Goal: Task Accomplishment & Management: Use online tool/utility

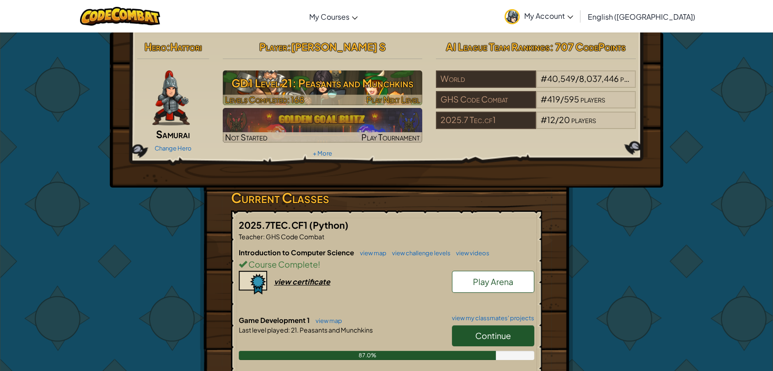
click at [344, 88] on h3 "GD1 Level 21: Peasants and Munchkins" at bounding box center [323, 83] width 200 height 21
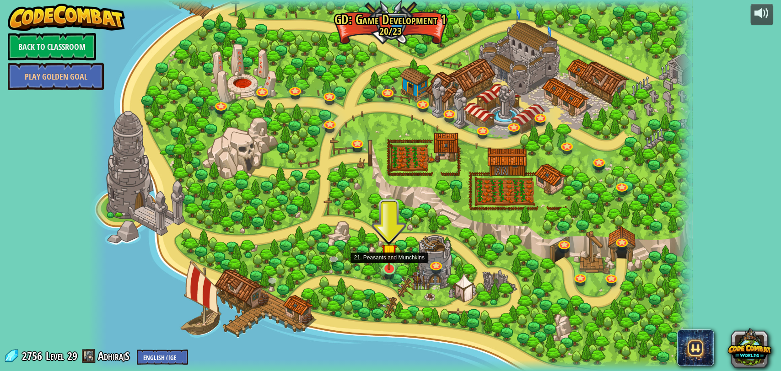
click at [392, 269] on img at bounding box center [389, 251] width 16 height 37
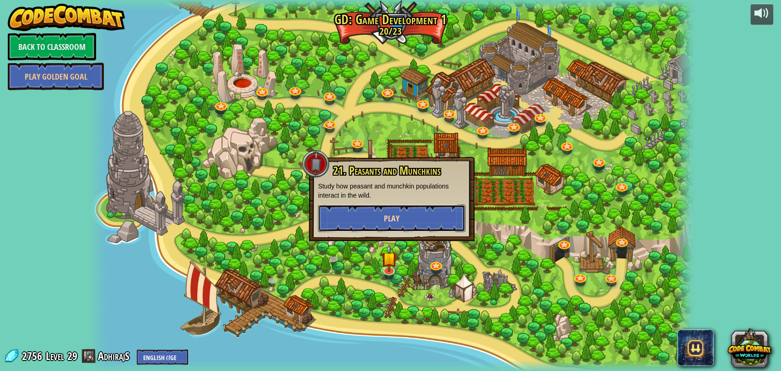
click at [406, 213] on button "Play" at bounding box center [391, 218] width 147 height 27
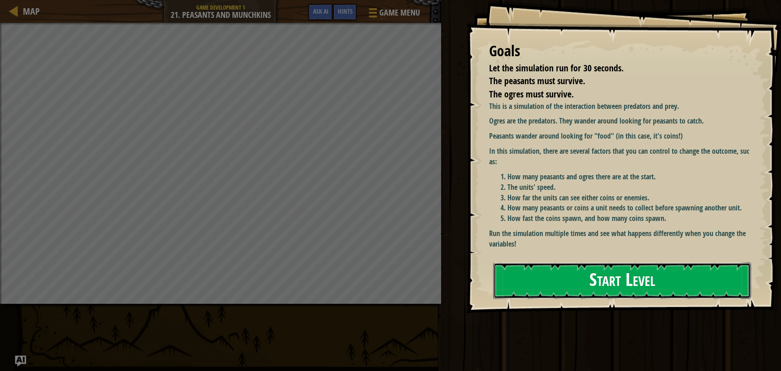
click at [568, 275] on button "Start Level" at bounding box center [622, 281] width 258 height 36
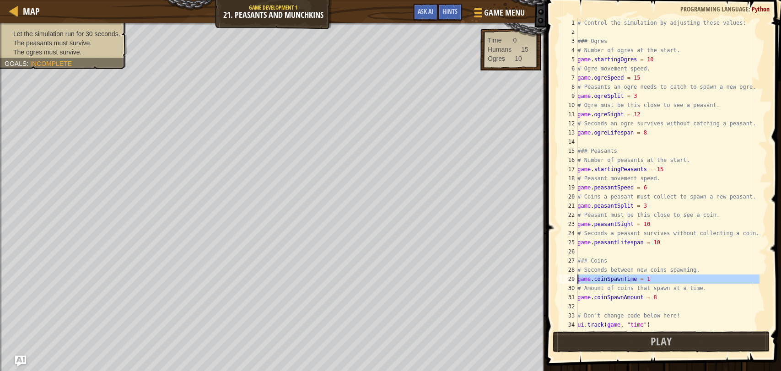
click at [568, 275] on div "29" at bounding box center [568, 279] width 18 height 9
click at [670, 56] on div "# Control the simulation by adjusting these values: ### Ogres # Number of ogres…" at bounding box center [668, 182] width 184 height 329
type textarea "game.startingOgres = 1"
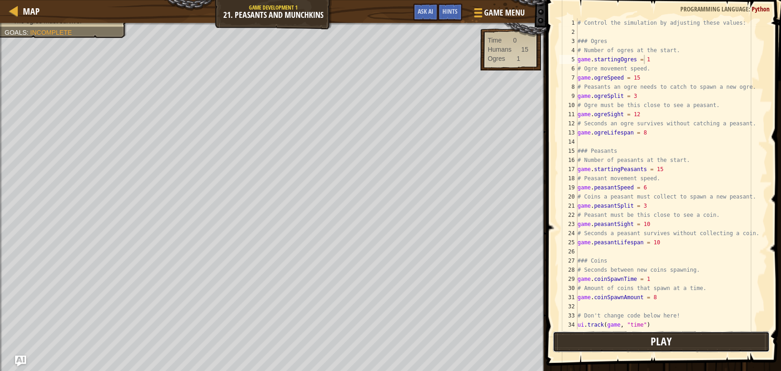
click at [609, 345] on button "Play" at bounding box center [661, 341] width 217 height 21
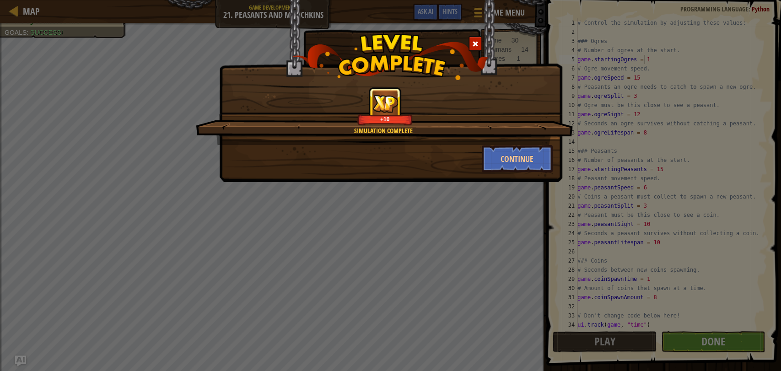
click at [471, 45] on div at bounding box center [475, 43] width 14 height 15
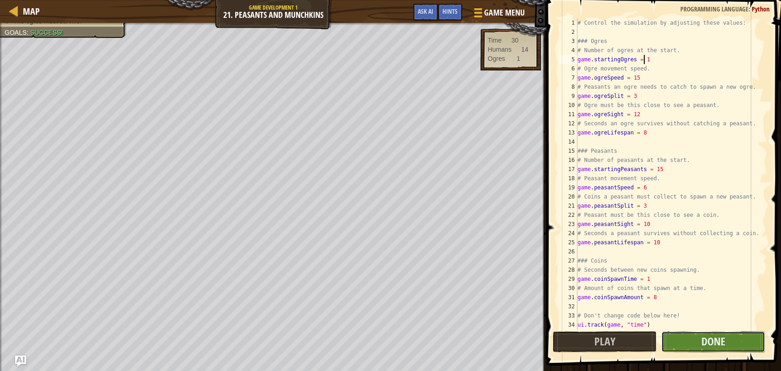
click at [685, 340] on button "Done" at bounding box center [713, 341] width 104 height 21
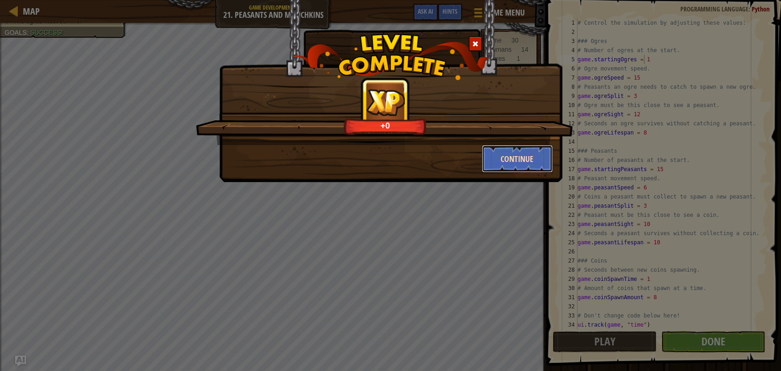
click at [538, 159] on button "Continue" at bounding box center [517, 158] width 71 height 27
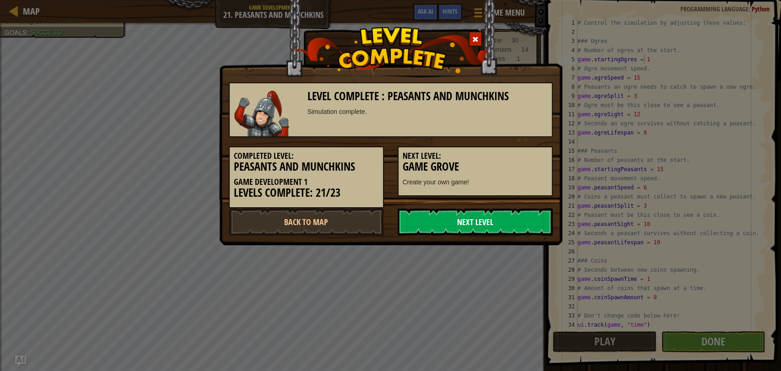
click at [518, 221] on link "Next Level" at bounding box center [475, 221] width 155 height 27
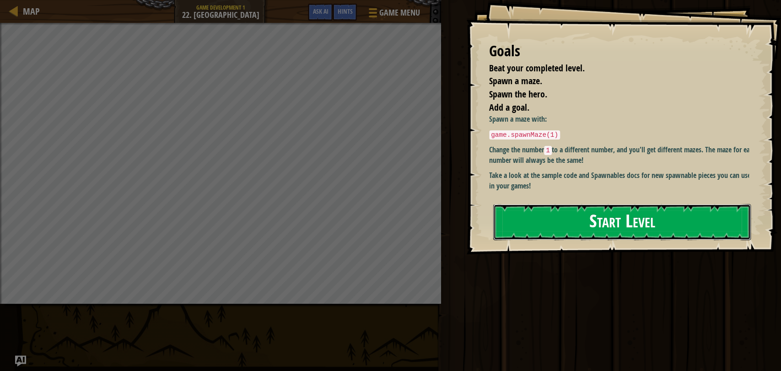
click at [527, 216] on button "Start Level" at bounding box center [622, 222] width 258 height 36
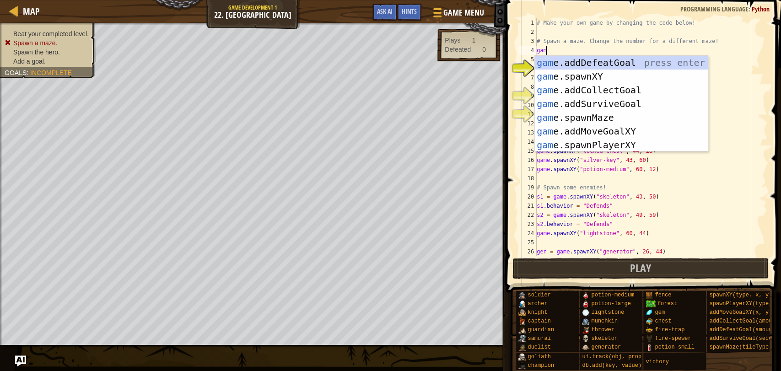
scroll to position [4, 0]
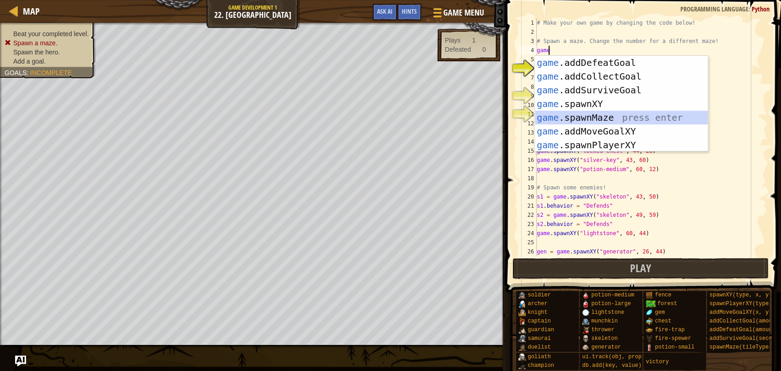
click at [570, 121] on div "game .addDefeatGoal press enter game .addCollectGoal press enter game .addSurvi…" at bounding box center [621, 118] width 173 height 124
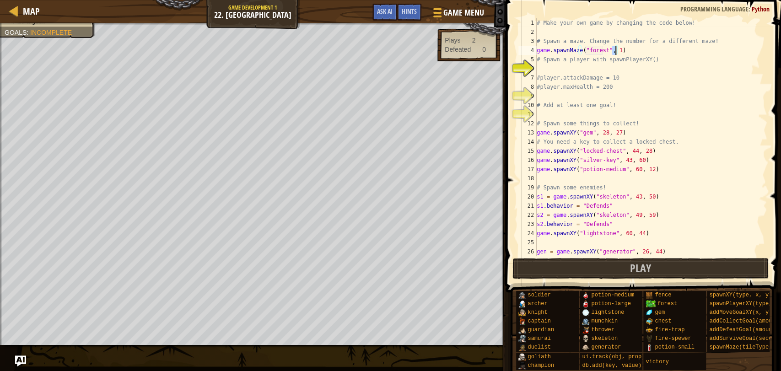
click at [598, 50] on div "# Make your own game by changing the code below! # Spawn a maze. Change the num…" at bounding box center [647, 146] width 225 height 256
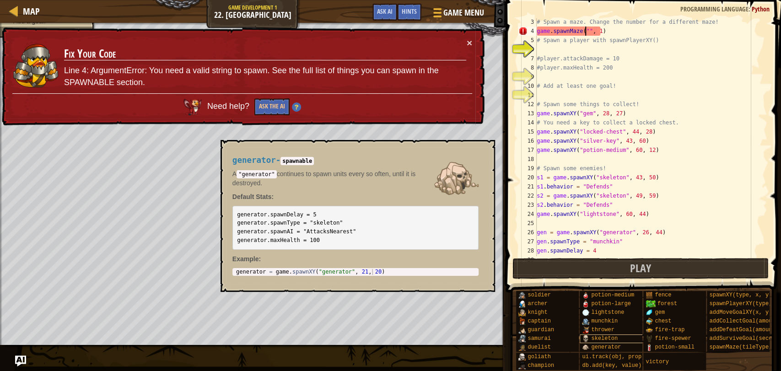
scroll to position [0, 0]
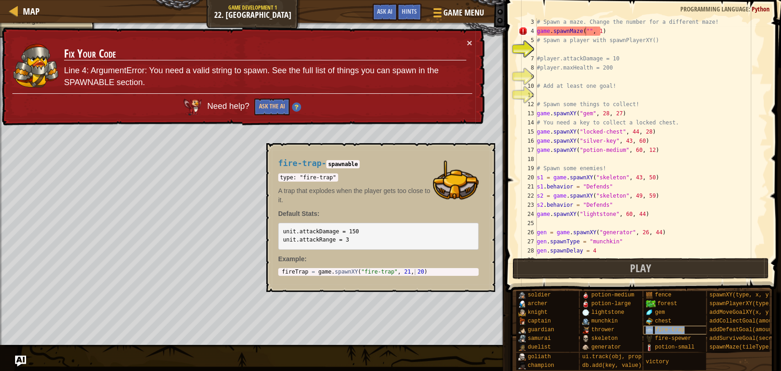
click at [681, 327] on span "fire-trap" at bounding box center [670, 330] width 30 height 6
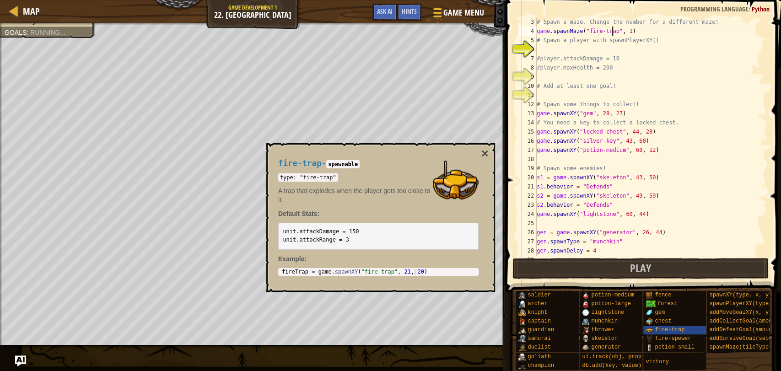
scroll to position [4, 6]
click at [487, 156] on button "×" at bounding box center [484, 153] width 7 height 13
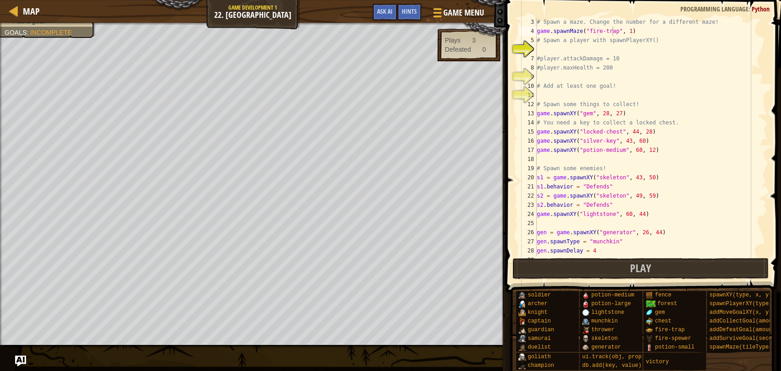
click at [614, 31] on div "# Spawn a maze. Change the number for a different maze! game . spawnMaze ( "fir…" at bounding box center [647, 145] width 225 height 256
click at [611, 31] on div "# Spawn a maze. Change the number for a different maze! game . spawnMaze ( "fir…" at bounding box center [647, 145] width 225 height 256
click at [612, 32] on div "# Spawn a maze. Change the number for a different maze! game . spawnMaze ( "fen…" at bounding box center [647, 145] width 225 height 256
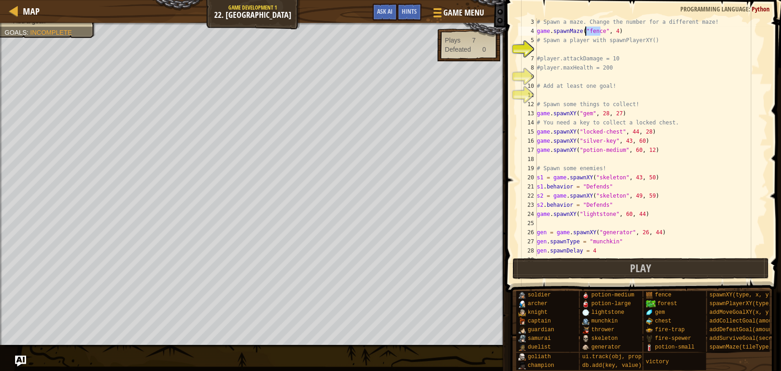
drag, startPoint x: 598, startPoint y: 29, endPoint x: 586, endPoint y: 30, distance: 12.9
click at [586, 30] on div "# Spawn a maze. Change the number for a different maze! game . spawnMaze ( "fen…" at bounding box center [647, 145] width 225 height 256
click at [614, 31] on div "# Spawn a maze. Change the number for a different maze! game . spawnMaze ( "for…" at bounding box center [647, 145] width 225 height 256
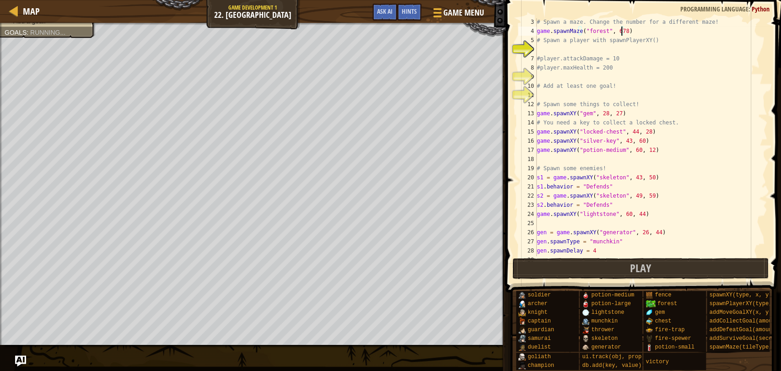
type textarea "game.spawnMaze("forest", 67)"
click at [557, 51] on div "# Spawn a maze. Change the number for a different maze! game . spawnMaze ( "for…" at bounding box center [647, 145] width 225 height 256
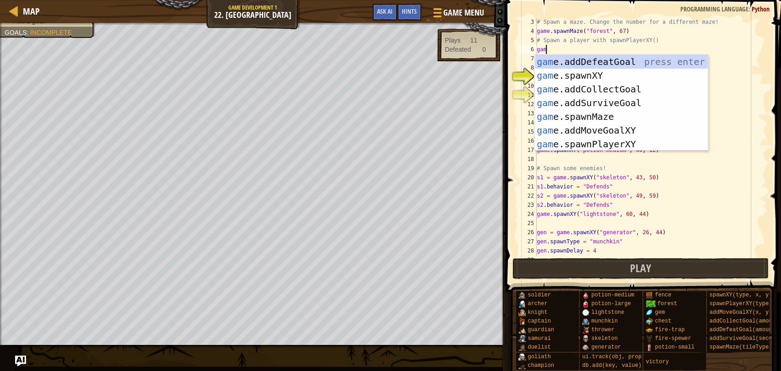
scroll to position [4, 0]
click at [582, 147] on div "game .addDefeatGoal press enter game .addCollectGoal press enter game .addSurvi…" at bounding box center [621, 117] width 173 height 124
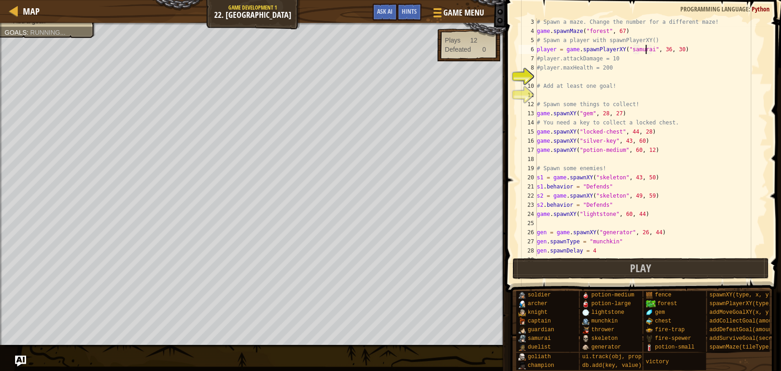
scroll to position [4, 9]
drag, startPoint x: 154, startPoint y: 144, endPoint x: 147, endPoint y: 144, distance: 6.4
click at [147, 144] on div "copy 19, 44" at bounding box center [160, 149] width 77 height 18
drag, startPoint x: 673, startPoint y: 47, endPoint x: 655, endPoint y: 48, distance: 17.4
click at [655, 48] on div "# Spawn a maze. Change the number for a different maze! game . spawnMaze ( "for…" at bounding box center [647, 145] width 225 height 256
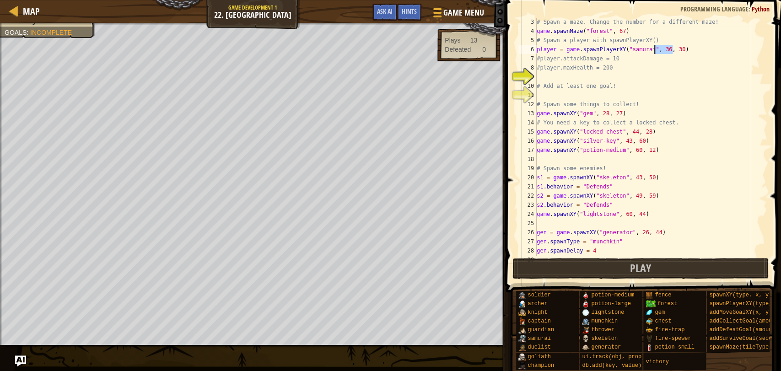
paste textarea "19, 44"
click at [540, 56] on div "# Spawn a maze. Change the number for a different maze! game . spawnMaze ( "for…" at bounding box center [647, 145] width 225 height 256
click at [540, 69] on div "# Spawn a maze. Change the number for a different maze! game . spawnMaze ( "for…" at bounding box center [647, 145] width 225 height 256
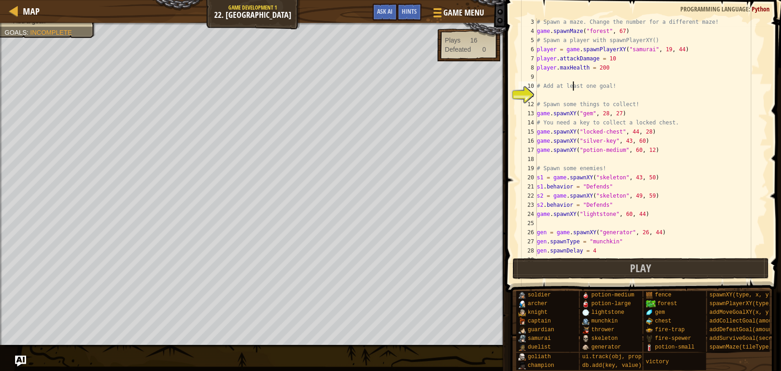
click at [574, 90] on div "# Spawn a maze. Change the number for a different maze! game . spawnMaze ( "for…" at bounding box center [647, 145] width 225 height 256
type textarea "# Add at least one goal!"
click at [563, 93] on div "# Spawn a maze. Change the number for a different maze! game . spawnMaze ( "for…" at bounding box center [647, 145] width 225 height 256
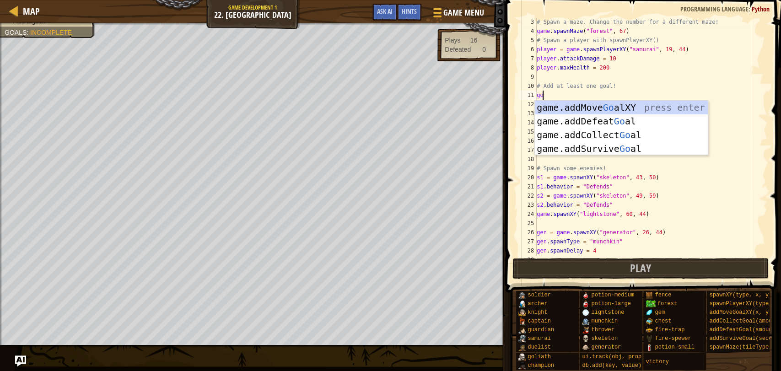
type textarea "goa"
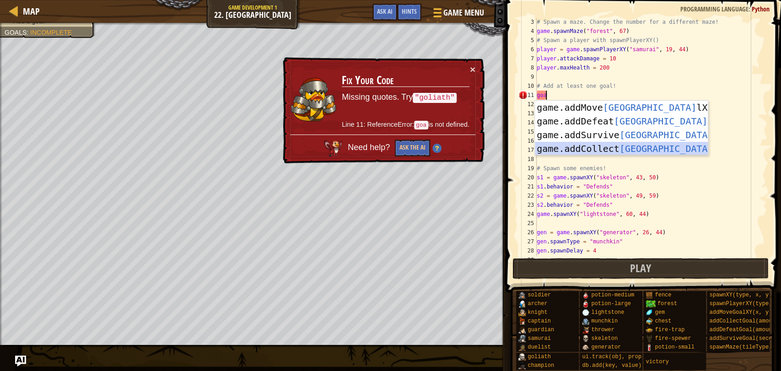
click at [595, 147] on div "game.addMove Goa lXY press enter game.addDefeat Goa l press enter game.addSurvi…" at bounding box center [621, 142] width 173 height 82
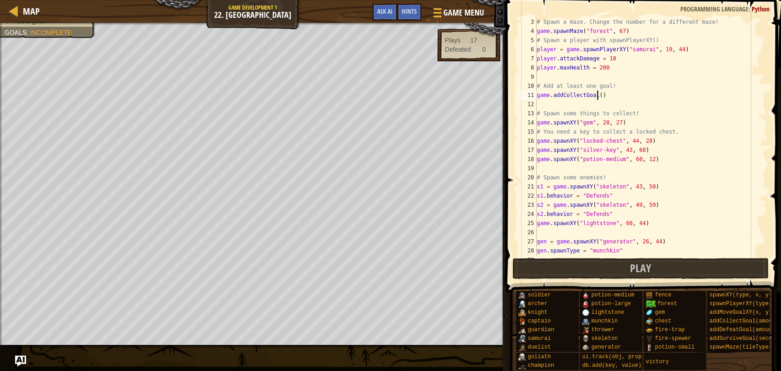
click at [597, 95] on div "# Spawn a maze. Change the number for a different maze! game . spawnMaze ( "for…" at bounding box center [647, 145] width 225 height 256
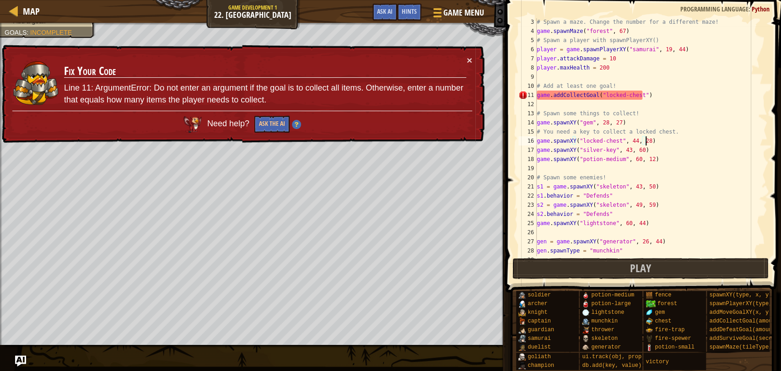
drag, startPoint x: 647, startPoint y: 143, endPoint x: 598, endPoint y: 93, distance: 69.6
click at [598, 93] on div "# Spawn a maze. Change the number for a different maze! game . spawnMaze ( "for…" at bounding box center [647, 145] width 225 height 256
click at [601, 94] on div "# Spawn a maze. Change the number for a different maze! game . spawnMaze ( "for…" at bounding box center [647, 137] width 225 height 238
drag, startPoint x: 640, startPoint y: 93, endPoint x: 596, endPoint y: 95, distance: 43.9
click at [596, 95] on div "# Spawn a maze. Change the number for a different maze! game . spawnMaze ( "for…" at bounding box center [647, 145] width 225 height 256
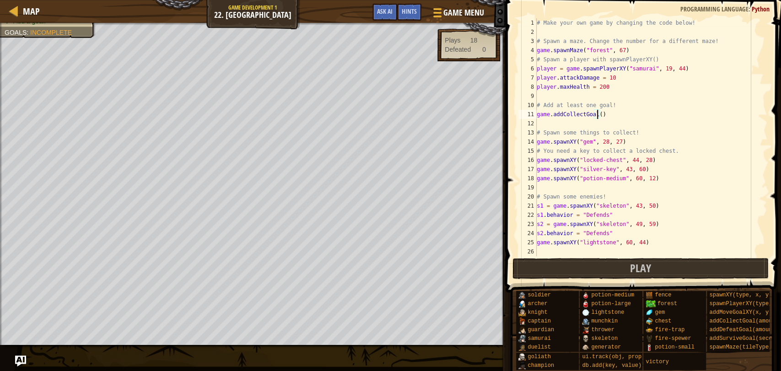
scroll to position [0, 0]
drag, startPoint x: 614, startPoint y: 112, endPoint x: 537, endPoint y: 111, distance: 76.9
click at [537, 111] on div "# Make your own game by changing the code below! # Spawn a maze. Change the num…" at bounding box center [647, 146] width 225 height 256
paste textarea "game.collected += 1"
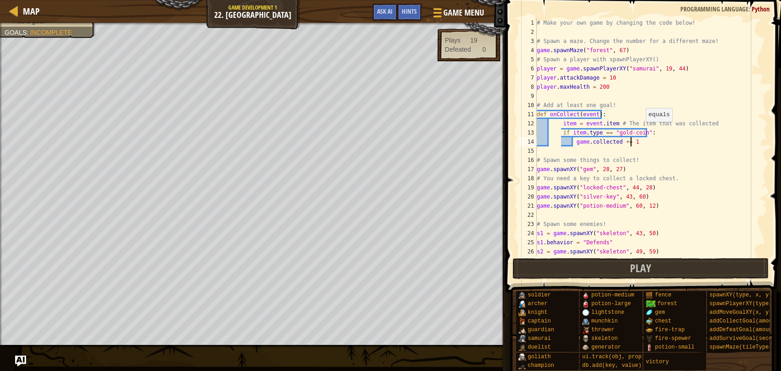
click at [641, 131] on div "# Make your own game by changing the code below! # Spawn a maze. Change the num…" at bounding box center [647, 146] width 225 height 256
drag, startPoint x: 641, startPoint y: 131, endPoint x: 611, endPoint y: 129, distance: 29.8
click at [611, 129] on div "# Make your own game by changing the code below! # Spawn a maze. Change the num…" at bounding box center [647, 146] width 225 height 256
click at [642, 144] on div "# Make your own game by changing the code below! # Spawn a maze. Change the num…" at bounding box center [647, 146] width 225 height 256
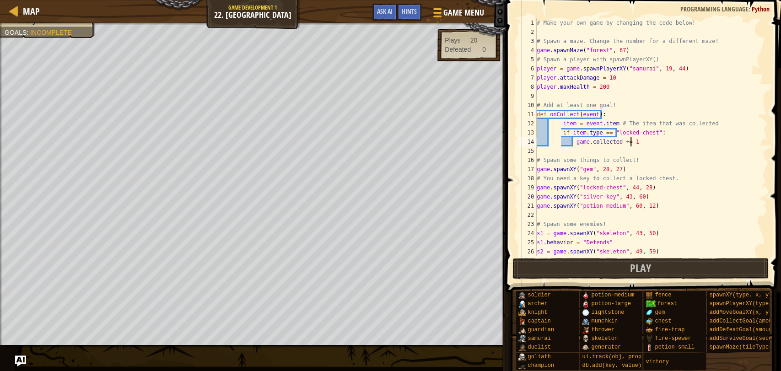
scroll to position [4, 7]
drag, startPoint x: 704, startPoint y: 123, endPoint x: 615, endPoint y: 123, distance: 88.3
click at [615, 123] on div "# Make your own game by changing the code below! # Spawn a maze. Change the num…" at bounding box center [647, 146] width 225 height 256
click at [606, 86] on div "# Make your own game by changing the code below! # Spawn a maze. Change the num…" at bounding box center [647, 146] width 225 height 256
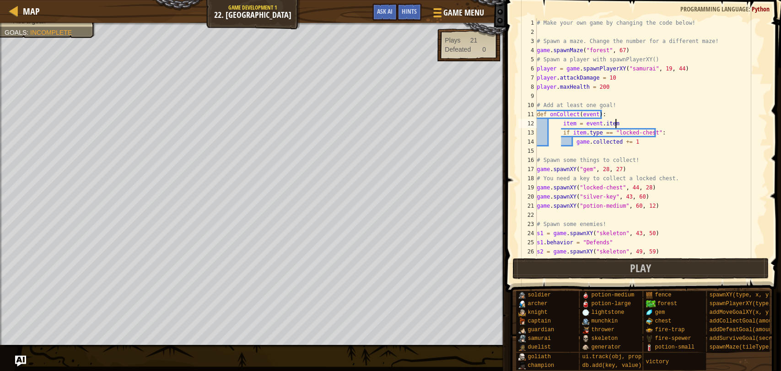
type textarea "player.maxHealth = 200"
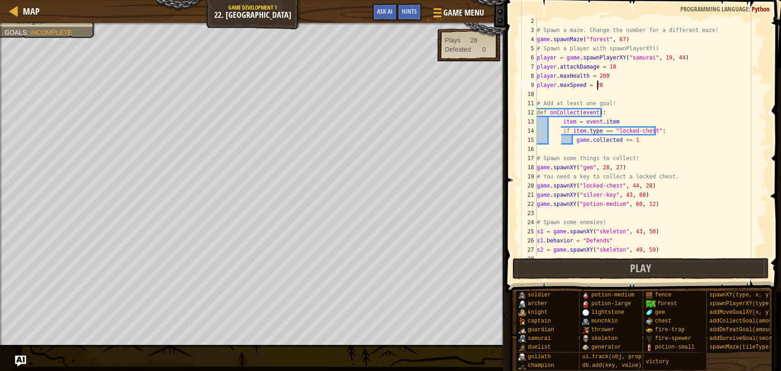
scroll to position [11, 0]
click at [720, 99] on div "# Spawn a maze. Change the number for a different maze! game . spawnMaze ( "for…" at bounding box center [647, 144] width 225 height 256
click at [641, 138] on div "# Spawn a maze. Change the number for a different maze! game . spawnMaze ( "for…" at bounding box center [647, 144] width 225 height 256
type textarea "game.collected += 1"
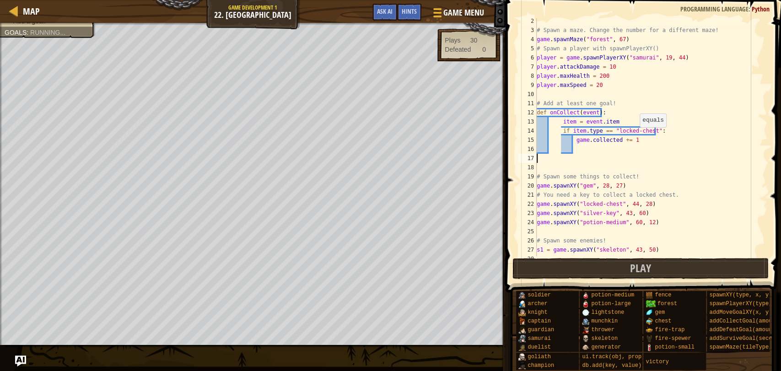
scroll to position [4, 0]
paste textarea "game.on("collect", onCollect)"
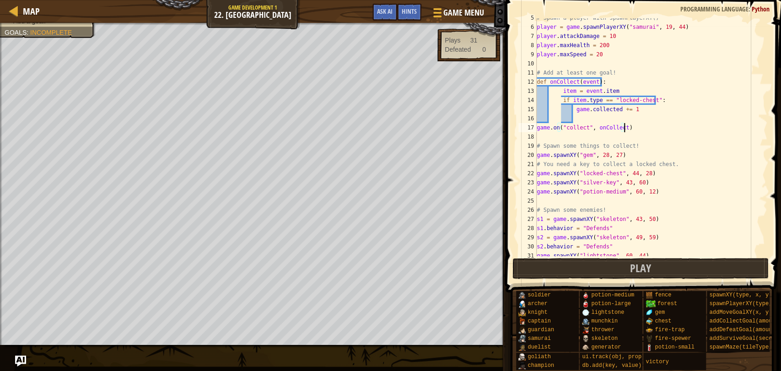
drag, startPoint x: 120, startPoint y: 12, endPoint x: 123, endPoint y: 5, distance: 7.4
click at [123, 5] on div "Map Game Development 1 22. Game Grove Game Menu Done Hints Ask AI" at bounding box center [253, 11] width 506 height 23
drag, startPoint x: 556, startPoint y: 128, endPoint x: 550, endPoint y: 128, distance: 6.4
click at [550, 128] on div "# Spawn a player with spawnPlayerXY() player = game . spawnPlayerXY ( "samurai"…" at bounding box center [647, 141] width 225 height 256
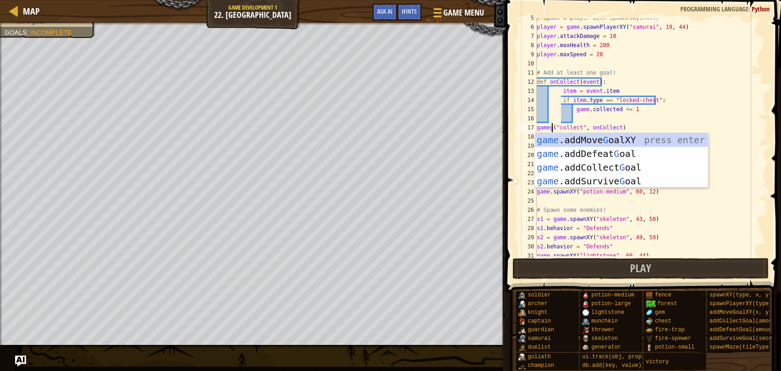
scroll to position [4, 0]
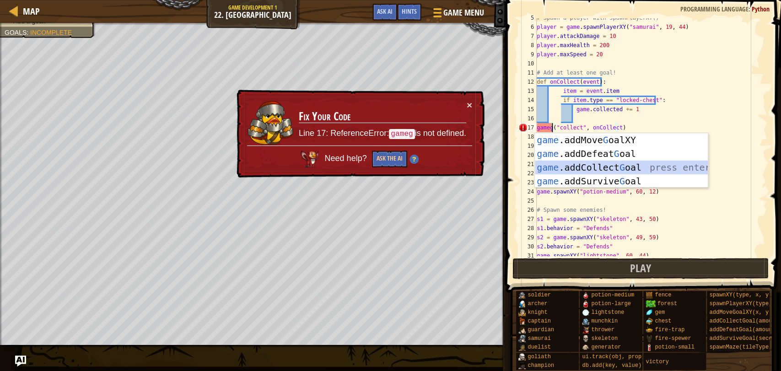
click at [578, 171] on div "game .addMove G oalXY press enter game .addDefeat G oal press enter game .addCo…" at bounding box center [621, 174] width 173 height 82
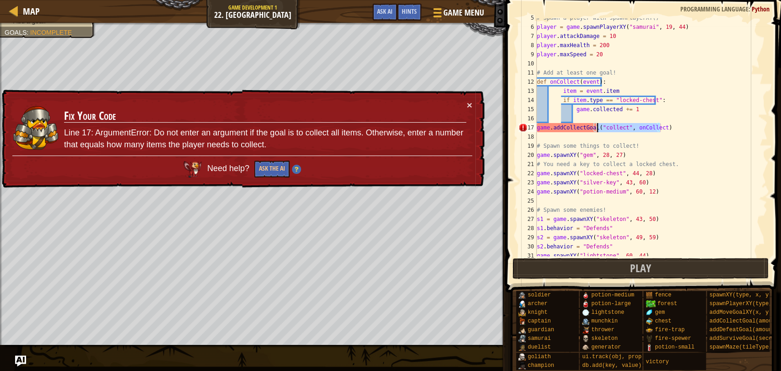
drag, startPoint x: 662, startPoint y: 127, endPoint x: 596, endPoint y: 131, distance: 66.5
click at [596, 131] on div "# Spawn a player with spawnPlayerXY() player = game . spawnPlayerXY ( "samurai"…" at bounding box center [647, 141] width 225 height 256
click at [656, 124] on div "# Spawn a player with spawnPlayerXY() player = game . spawnPlayerXY ( "samurai"…" at bounding box center [647, 137] width 225 height 238
drag, startPoint x: 658, startPoint y: 127, endPoint x: 598, endPoint y: 125, distance: 60.4
click at [598, 125] on div "# Spawn a player with spawnPlayerXY() player = game . spawnPlayerXY ( "samurai"…" at bounding box center [647, 141] width 225 height 256
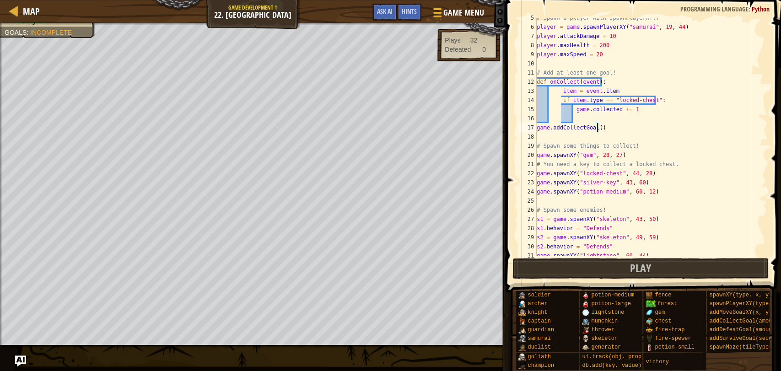
scroll to position [4, 5]
click at [582, 275] on button "Play" at bounding box center [640, 268] width 257 height 21
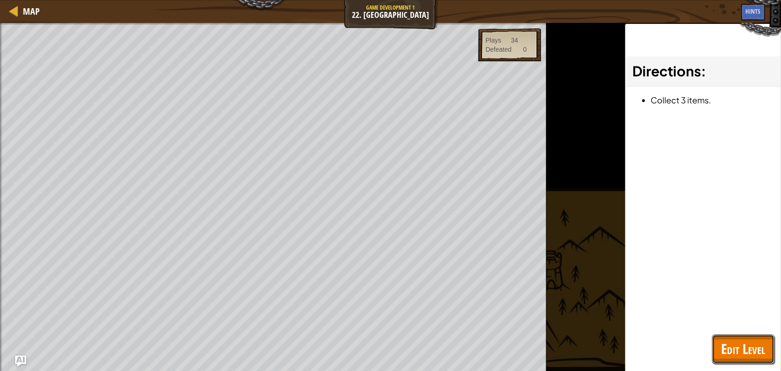
click at [727, 350] on span "Edit Level" at bounding box center [743, 348] width 44 height 19
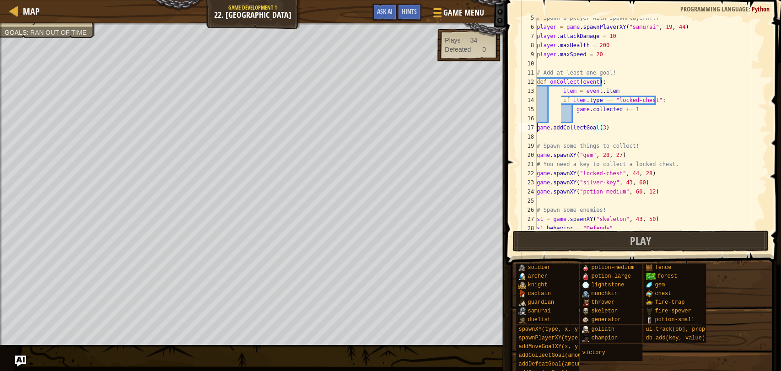
click at [537, 129] on div "# Spawn a player with spawnPlayerXY() player = game . spawnPlayerXY ( "samurai"…" at bounding box center [647, 127] width 225 height 229
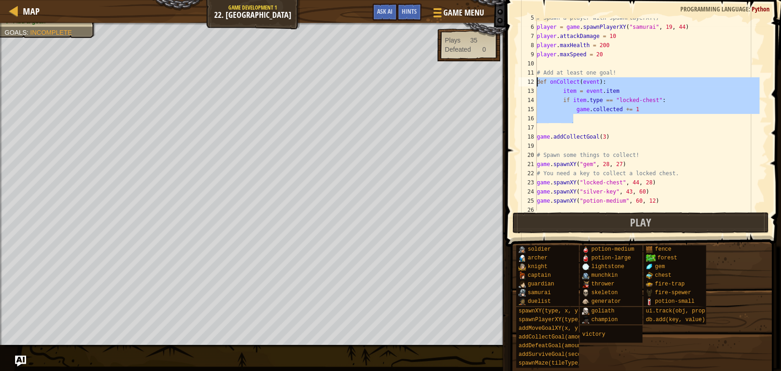
drag, startPoint x: 578, startPoint y: 115, endPoint x: 534, endPoint y: 76, distance: 59.0
click at [534, 79] on div "game.addCollectGoal(3) 5 6 7 8 9 10 11 12 13 14 15 16 17 18 19 20 21 22 23 24 2…" at bounding box center [642, 114] width 251 height 192
type textarea "def onCollect(event): item = event.item"
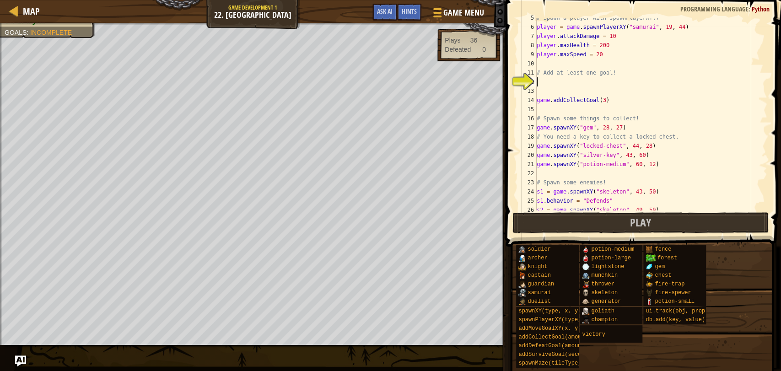
click at [538, 100] on div "# Spawn a player with spawnPlayerXY() player = game . spawnPlayerXY ( "samurai"…" at bounding box center [647, 118] width 225 height 210
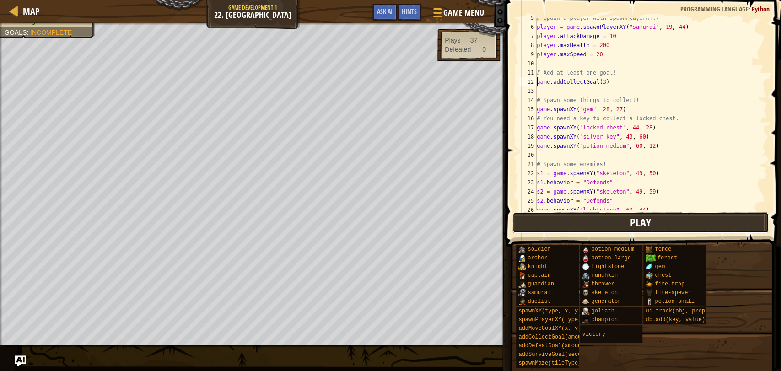
click at [580, 225] on button "Play" at bounding box center [640, 222] width 257 height 21
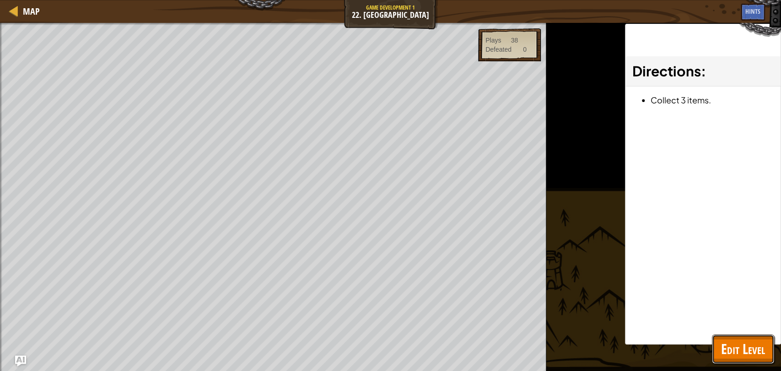
click at [732, 341] on span "Edit Level" at bounding box center [743, 348] width 44 height 19
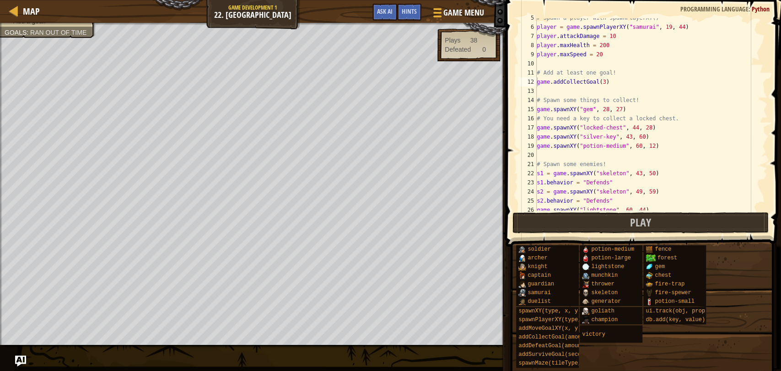
scroll to position [11, 0]
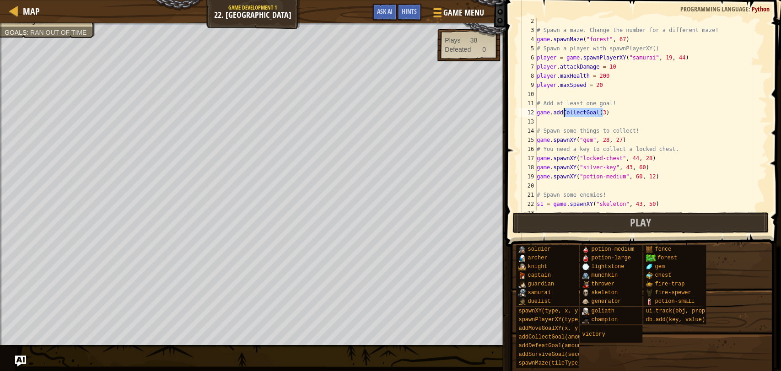
drag, startPoint x: 609, startPoint y: 111, endPoint x: 563, endPoint y: 116, distance: 46.9
click at [563, 116] on div "# Spawn a maze. Change the number for a different maze! game . spawnMaze ( "for…" at bounding box center [647, 121] width 225 height 210
type textarea "game.addd"
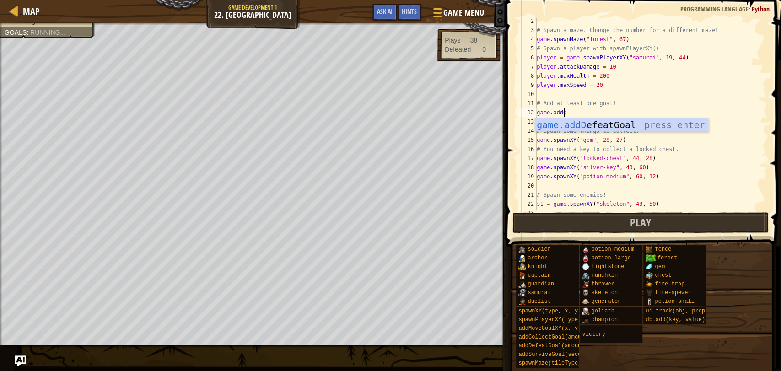
scroll to position [4, 1]
click at [566, 120] on div "game.addD efeatGoal press enter" at bounding box center [621, 138] width 173 height 41
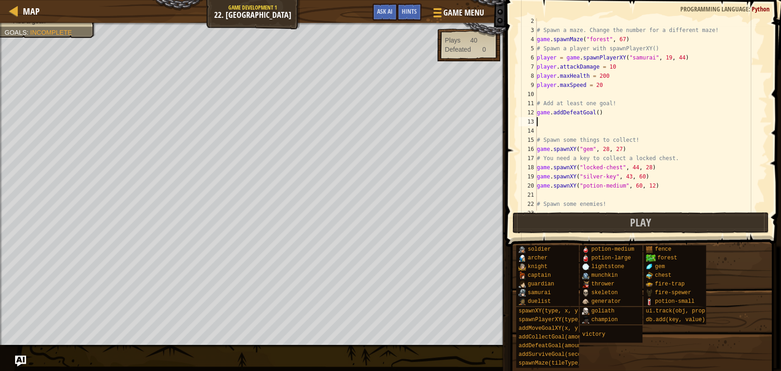
scroll to position [4, 0]
click at [594, 109] on div "# Spawn a maze. Change the number for a different maze! game . spawnMaze ( "for…" at bounding box center [647, 121] width 225 height 210
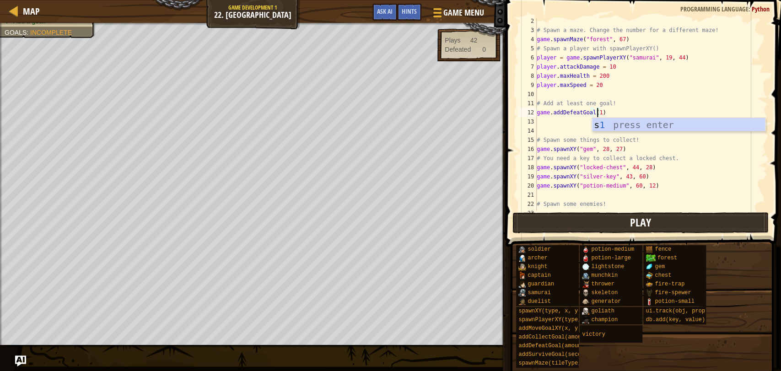
type textarea "game.addDefeatGoal(1)"
click at [584, 228] on button "Play" at bounding box center [640, 222] width 257 height 21
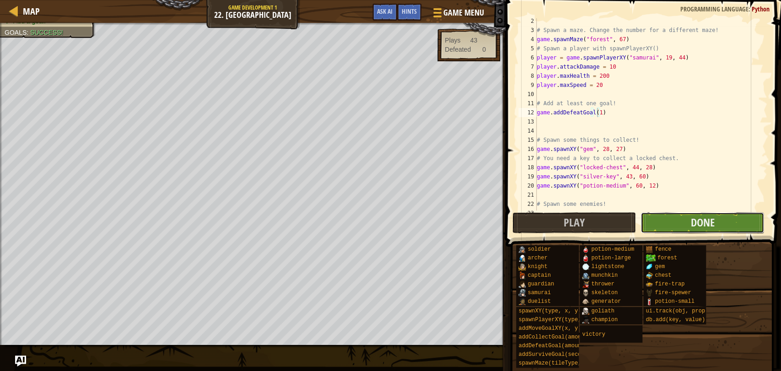
click at [675, 219] on button "Done" at bounding box center [703, 222] width 124 height 21
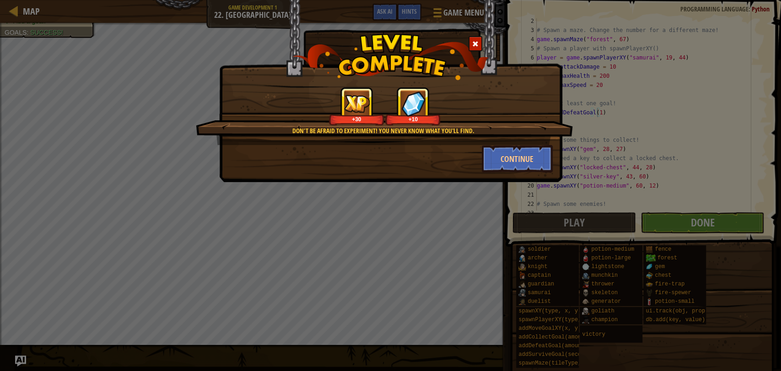
click at [219, 140] on div "Don't be afraid to experiment! You never know what you'll find. +30 +10" at bounding box center [384, 116] width 377 height 58
click at [124, 122] on div "Don't be afraid to experiment! You never know what you'll find. +30 +10 Continue" at bounding box center [390, 185] width 781 height 371
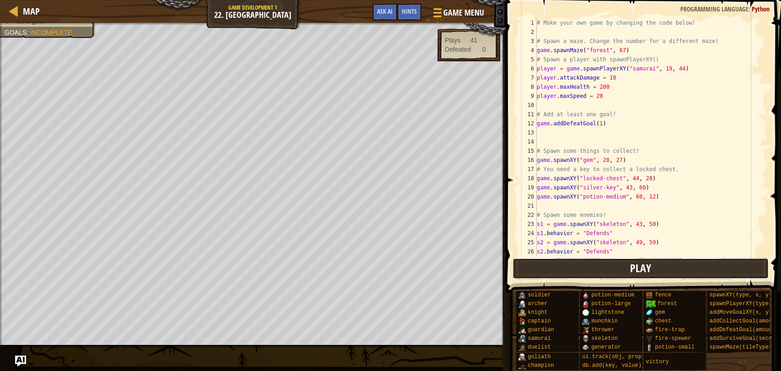
click at [556, 263] on button "Play" at bounding box center [640, 268] width 257 height 21
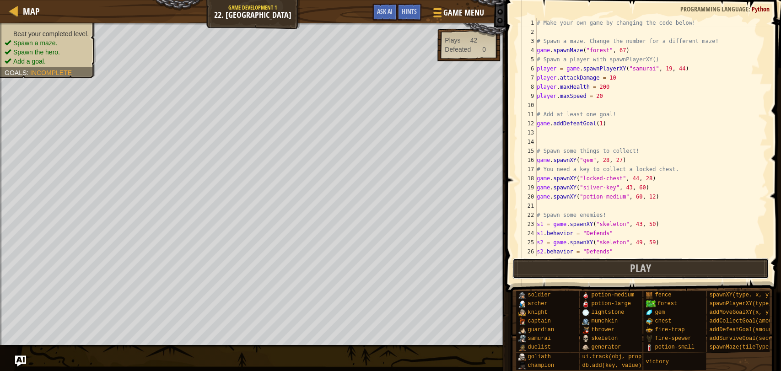
click at [528, 266] on button "Play" at bounding box center [640, 268] width 257 height 21
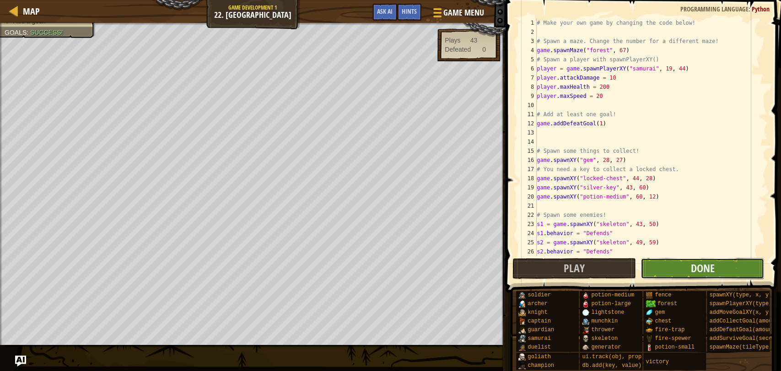
click at [654, 275] on button "Done" at bounding box center [703, 268] width 124 height 21
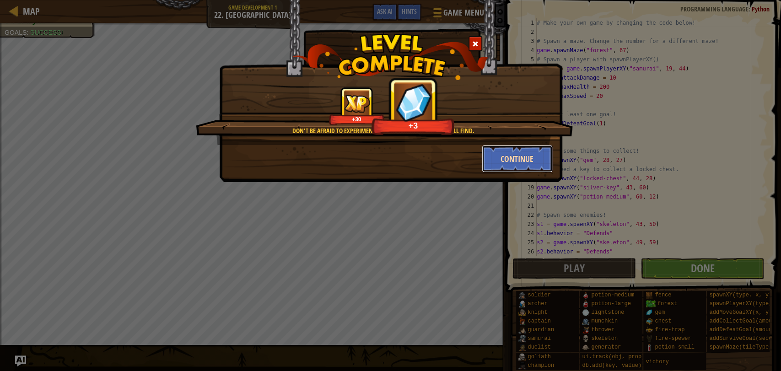
click at [515, 162] on button "Continue" at bounding box center [517, 158] width 71 height 27
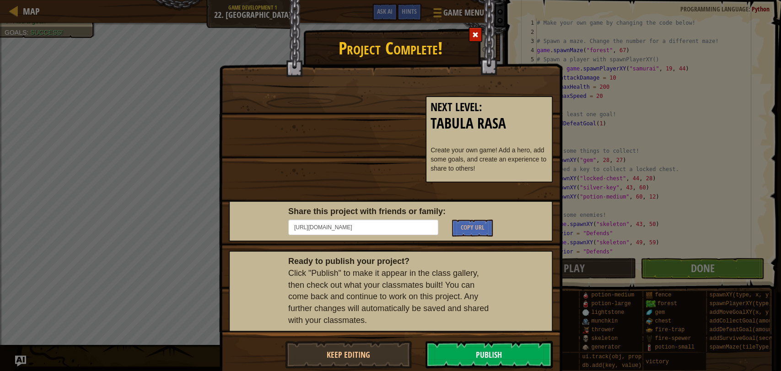
scroll to position [19, 0]
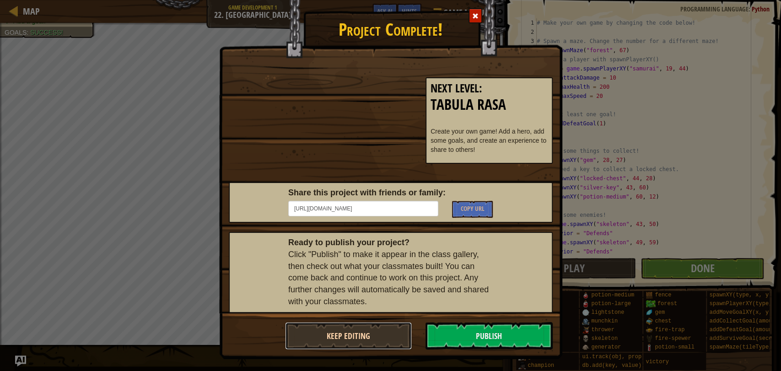
click at [359, 338] on button "Keep Editing" at bounding box center [348, 335] width 127 height 27
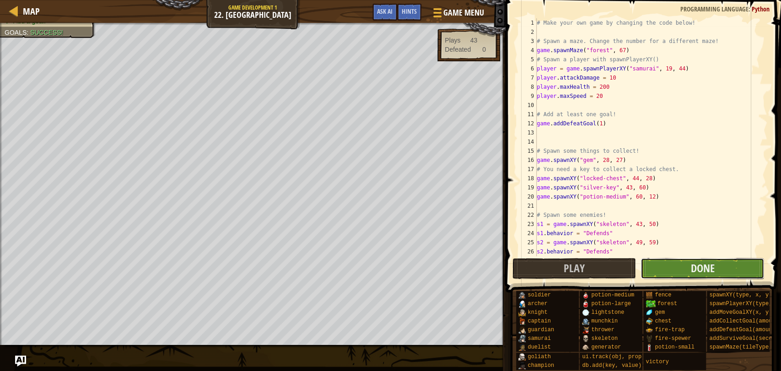
click at [721, 264] on button "Done" at bounding box center [703, 268] width 124 height 21
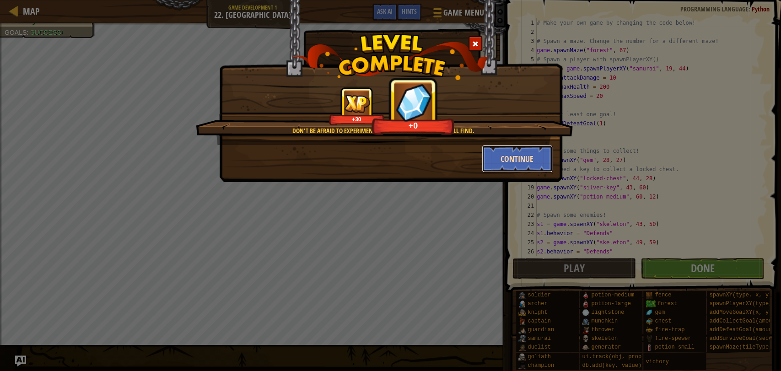
click at [521, 155] on button "Continue" at bounding box center [517, 158] width 71 height 27
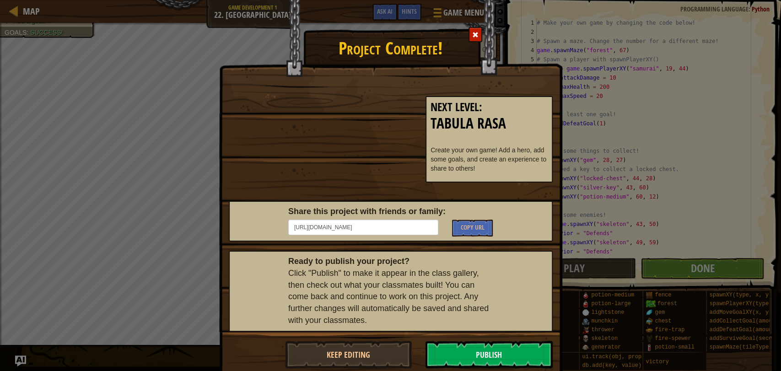
click at [473, 35] on span at bounding box center [475, 35] width 6 height 6
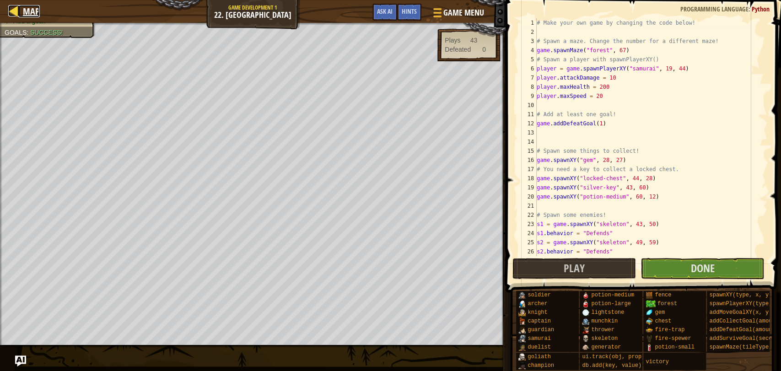
click at [29, 9] on span "Map" at bounding box center [31, 11] width 17 height 12
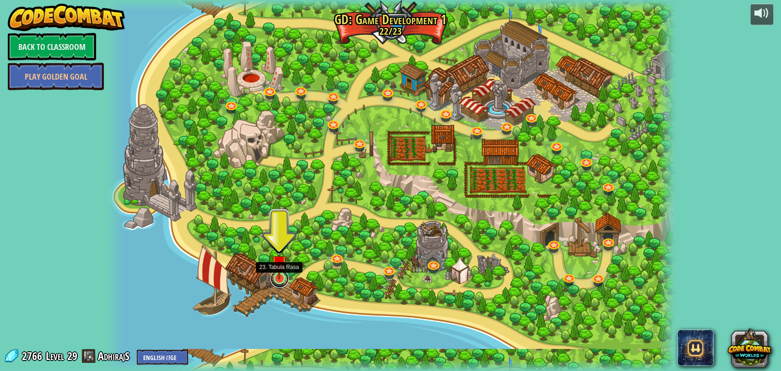
click at [282, 283] on link at bounding box center [279, 278] width 18 height 18
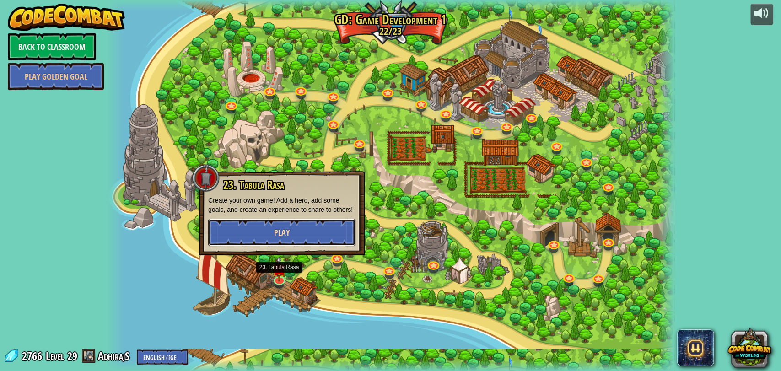
click at [275, 239] on button "Play" at bounding box center [281, 232] width 147 height 27
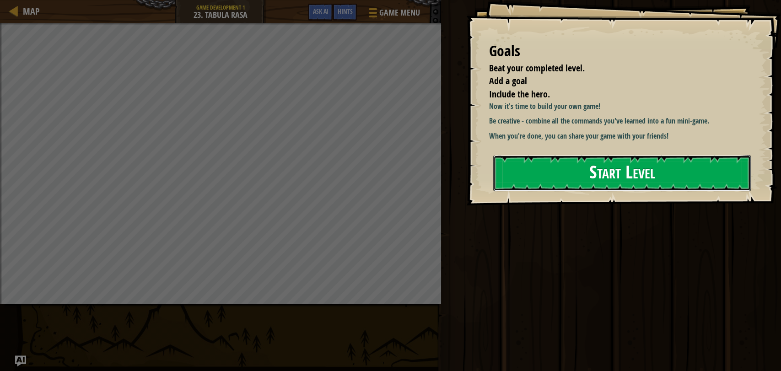
click at [564, 170] on button "Start Level" at bounding box center [622, 173] width 258 height 36
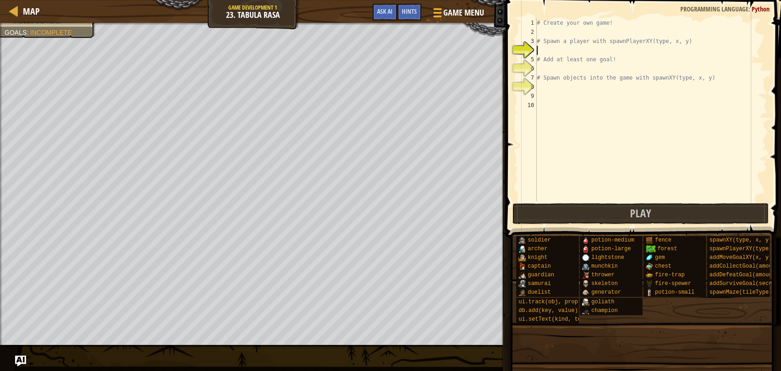
click at [548, 34] on div "# Create your own game! # Spawn a player with spawnPlayerXY(type, x, y) # Add a…" at bounding box center [651, 118] width 232 height 201
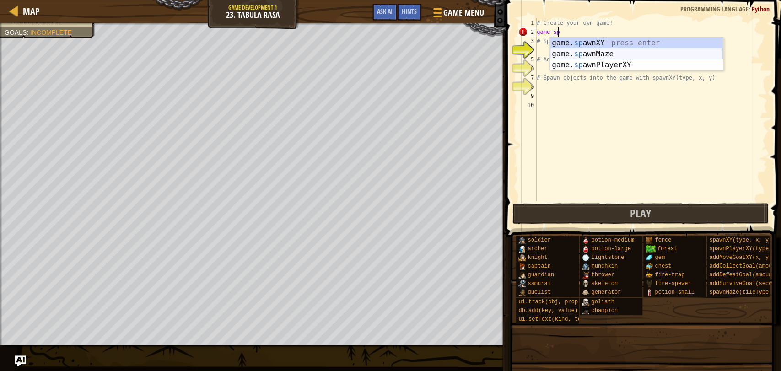
click at [571, 49] on div "game. sp awnXY press enter game. sp awnMaze press enter game. sp awnPlayerXY pr…" at bounding box center [636, 65] width 173 height 55
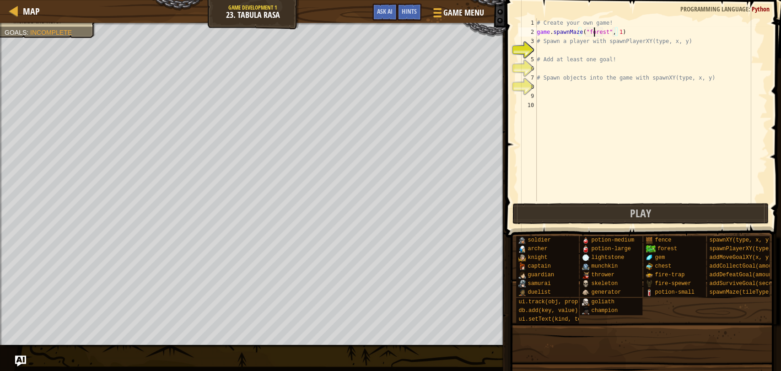
click at [593, 33] on div "# Create your own game! game . spawnMaze ( "forest" , 1 ) # Spawn a player with…" at bounding box center [651, 118] width 232 height 201
click at [613, 31] on div "# Create your own game! game . spawnMaze ( "forest" , 1 ) # Spawn a player with…" at bounding box center [651, 118] width 232 height 201
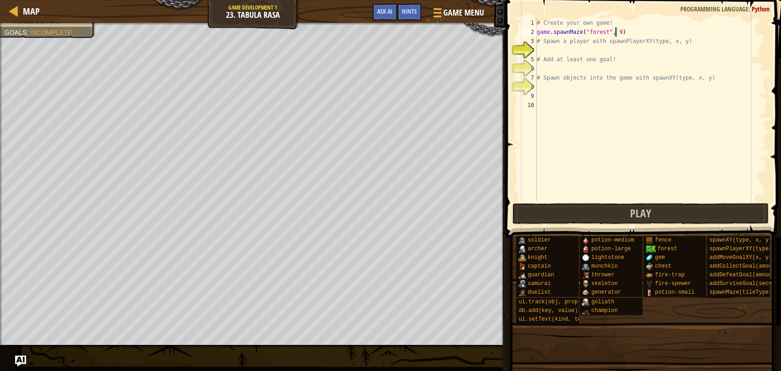
type textarea "game.spawnMaze("forest", 9)"
click at [578, 54] on div "# Create your own game! game . spawnMaze ( "forest" , 9 ) # Spawn a player with…" at bounding box center [651, 118] width 232 height 201
click at [568, 92] on div "# Create your own game! game . spawnMaze ( "forest" , 9 ) # Spawn a player with…" at bounding box center [651, 118] width 232 height 201
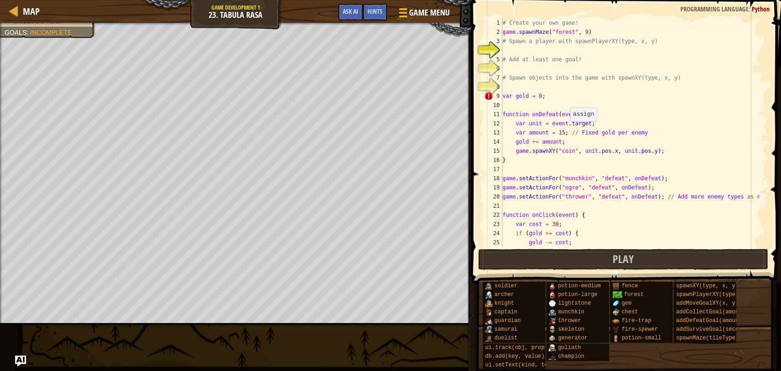
scroll to position [0, 0]
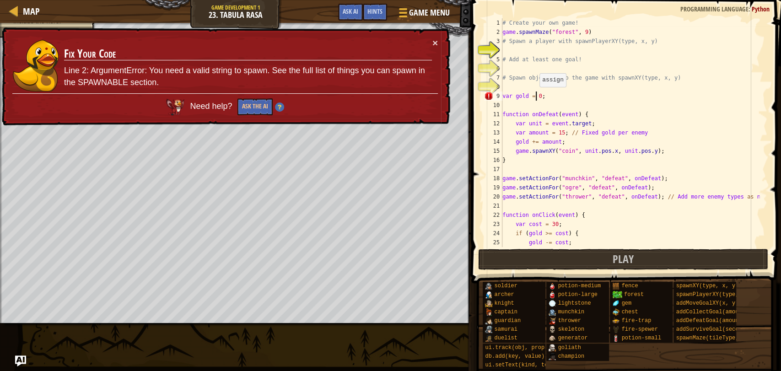
click at [535, 96] on div "# Create your own game! game . spawnMaze ( "forest" , 9 ) # Spawn a player with…" at bounding box center [630, 141] width 259 height 247
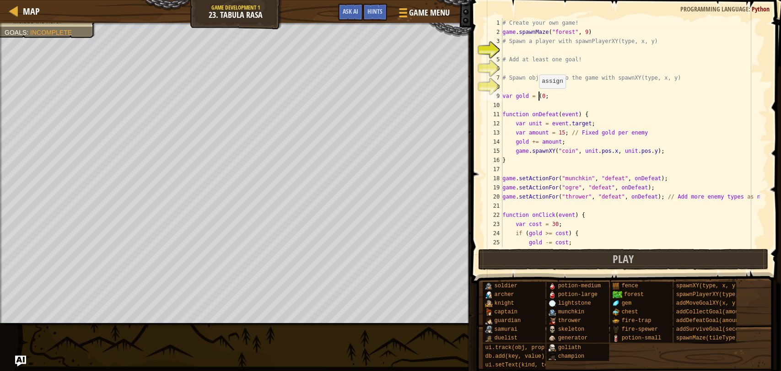
scroll to position [4, 3]
type textarea "var gold = (0;"
click at [626, 105] on div "# Create your own game! game . spawnMaze ( "forest" , 9 ) # Spawn a player with…" at bounding box center [630, 141] width 259 height 247
click at [560, 101] on div "# Create your own game! game . spawnMaze ( "forest" , 9 ) # Spawn a player with…" at bounding box center [630, 141] width 259 height 247
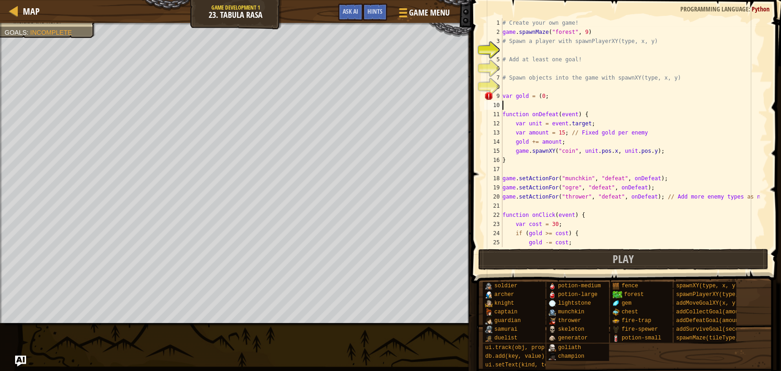
click at [549, 93] on div "# Create your own game! game . spawnMaze ( "forest" , 9 ) # Spawn a player with…" at bounding box center [630, 141] width 259 height 247
click at [511, 93] on div "# Create your own game! game . spawnMaze ( "forest" , 9 ) # Spawn a player with…" at bounding box center [630, 141] width 259 height 247
type textarea "var() gold = (0)"
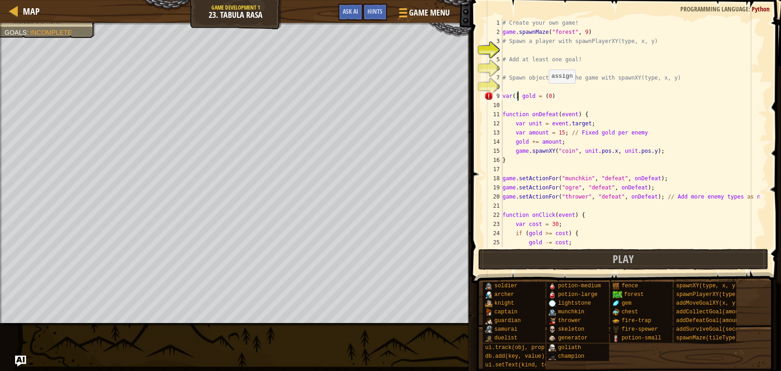
click at [544, 92] on div "# Create your own game! game . spawnMaze ( "forest" , 9 ) # Spawn a player with…" at bounding box center [630, 141] width 259 height 247
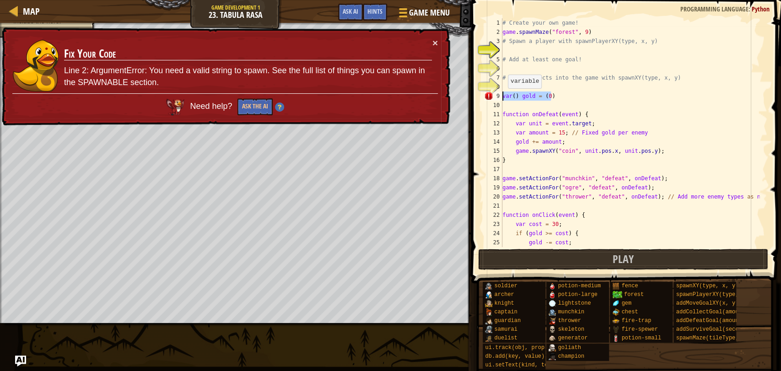
drag, startPoint x: 555, startPoint y: 96, endPoint x: 503, endPoint y: 97, distance: 51.7
click at [503, 97] on div "# Create your own game! game . spawnMaze ( "forest" , 9 ) # Spawn a player with…" at bounding box center [630, 141] width 259 height 247
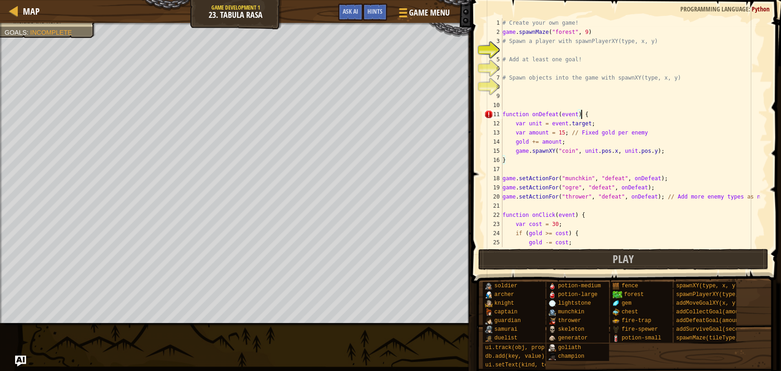
click at [580, 112] on div "# Create your own game! game . spawnMaze ( "forest" , 9 ) # Spawn a player with…" at bounding box center [630, 141] width 259 height 247
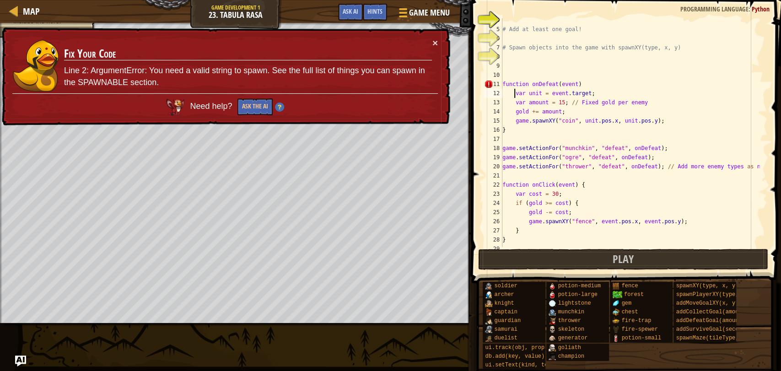
scroll to position [64, 0]
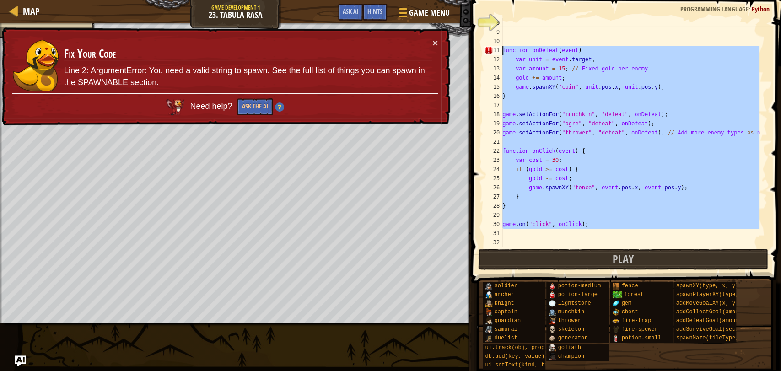
drag, startPoint x: 586, startPoint y: 229, endPoint x: 501, endPoint y: 50, distance: 197.3
click at [501, 50] on div "var unit = event.target; 8 9 10 11 12 13 14 15 16 17 18 19 20 21 22 23 24 25 26…" at bounding box center [624, 132] width 285 height 229
type textarea "function onDefeat(event) var unit = event.target;"
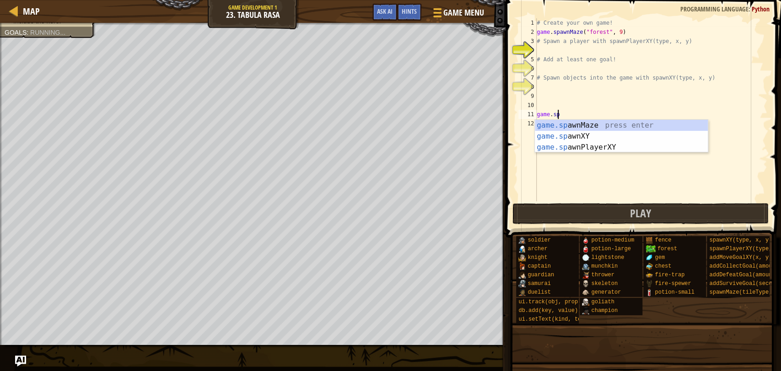
scroll to position [4, 1]
click at [563, 135] on div "game.spawn Maze press enter game.spawn XY press enter game.spawn PlayerXY press…" at bounding box center [621, 147] width 173 height 55
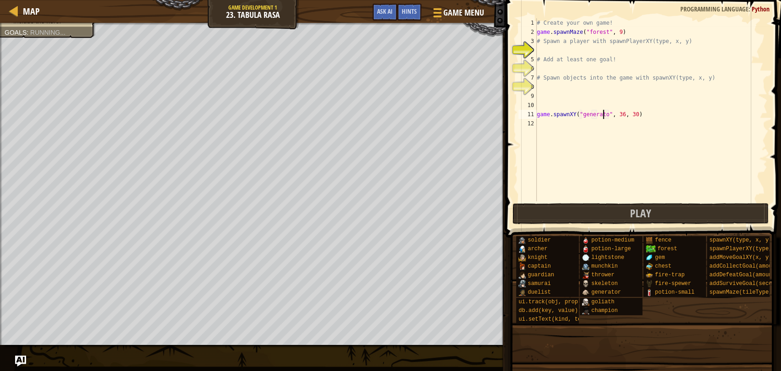
scroll to position [4, 6]
click at [405, 296] on div "copy 60, 12" at bounding box center [420, 300] width 77 height 18
drag, startPoint x: 634, startPoint y: 113, endPoint x: 615, endPoint y: 112, distance: 18.8
click at [615, 112] on div "# Create your own game! game . spawnMaze ( "forest" , 9 ) # Spawn a player with…" at bounding box center [651, 118] width 232 height 201
paste textarea "60, 12"
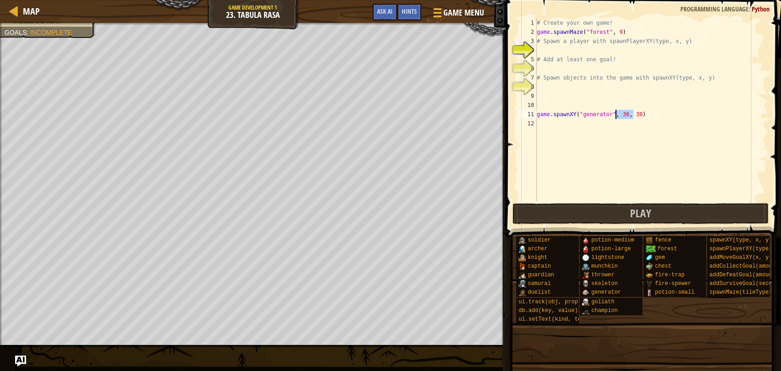
type textarea "game.spawnXY("generator", 60, 12)"
click at [556, 126] on div "# Create your own game! game . spawnMaze ( "forest" , 9 ) # Spawn a player with…" at bounding box center [651, 118] width 232 height 201
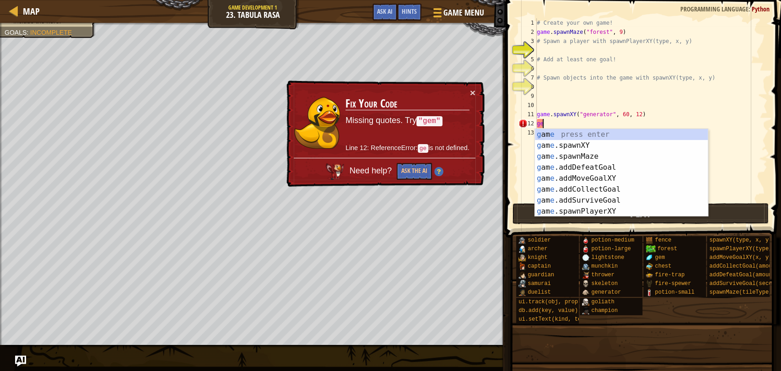
type textarea "g"
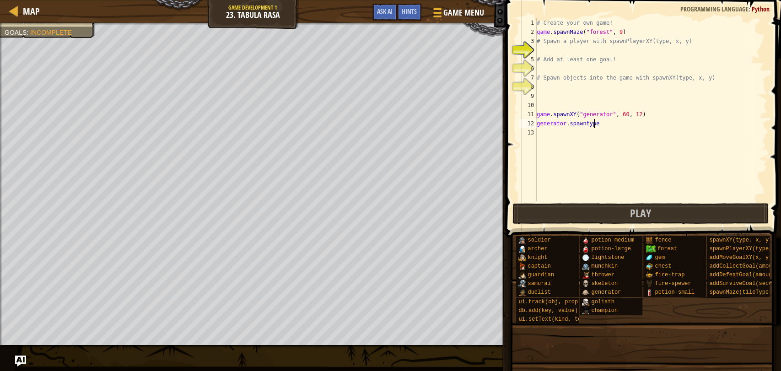
scroll to position [4, 4]
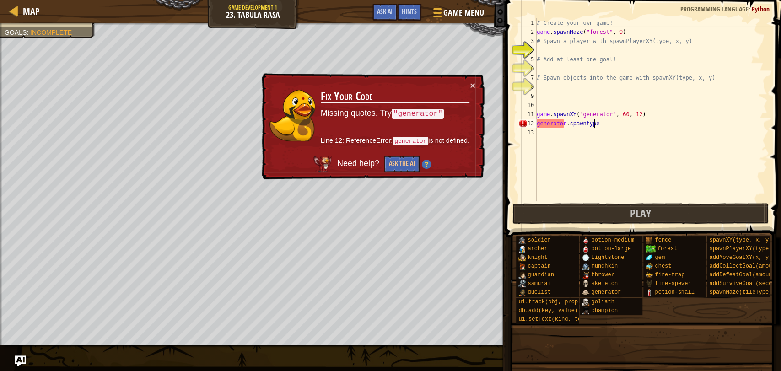
click at [582, 121] on div "# Create your own game! game . spawnMaze ( "forest" , 9 ) # Spawn a player with…" at bounding box center [651, 118] width 232 height 201
click at [537, 125] on div "# Create your own game! game . spawnMaze ( "forest" , 9 ) # Spawn a player with…" at bounding box center [651, 118] width 232 height 201
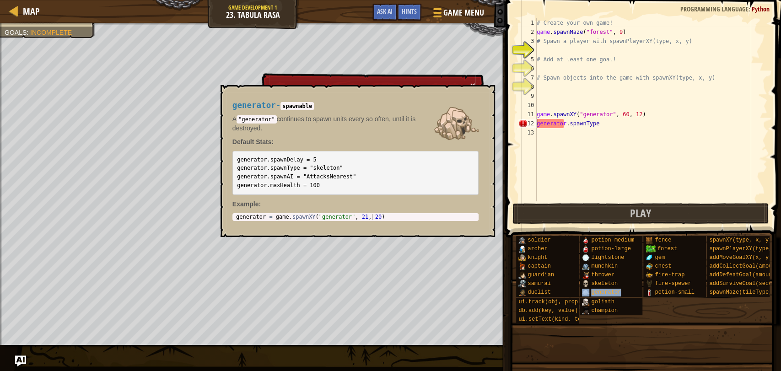
type textarea "game.spawnXY("generator", 60, 12)"
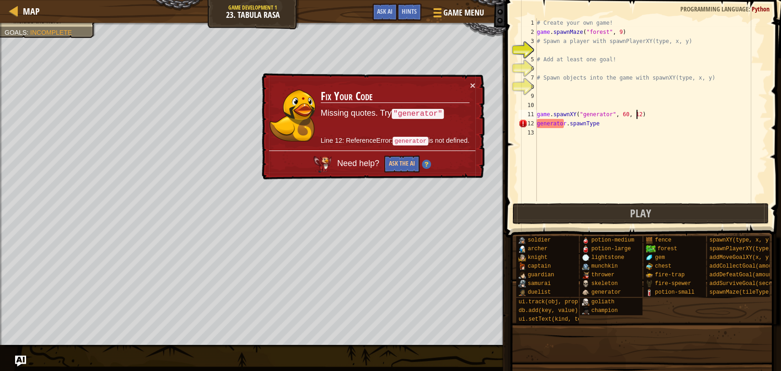
drag, startPoint x: 593, startPoint y: 291, endPoint x: 647, endPoint y: 113, distance: 185.7
click at [647, 113] on div "# Create your own game! game . spawnMaze ( "forest" , 9 ) # Spawn a player with…" at bounding box center [651, 118] width 232 height 201
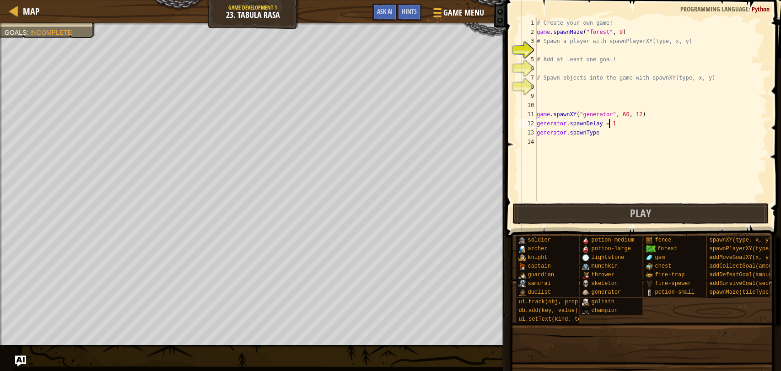
scroll to position [4, 5]
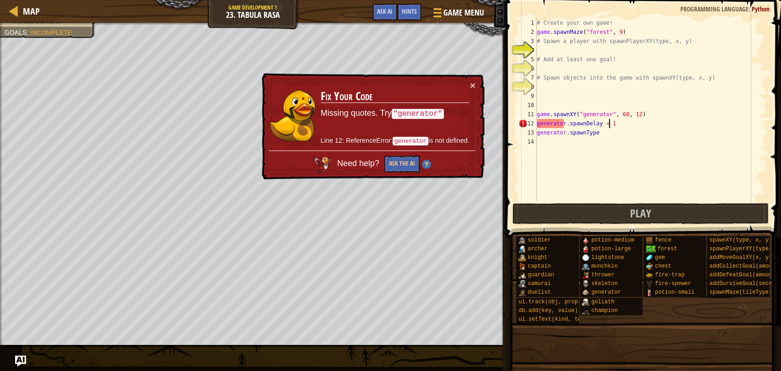
click at [606, 135] on div "# Create your own game! game . spawnMaze ( "forest" , 9 ) # Spawn a player with…" at bounding box center [651, 118] width 232 height 201
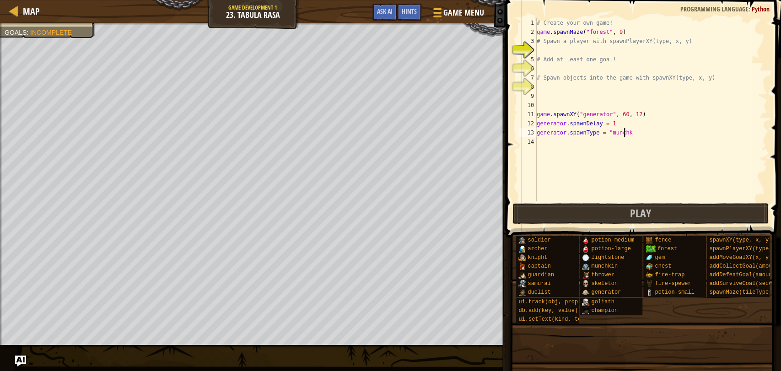
scroll to position [4, 7]
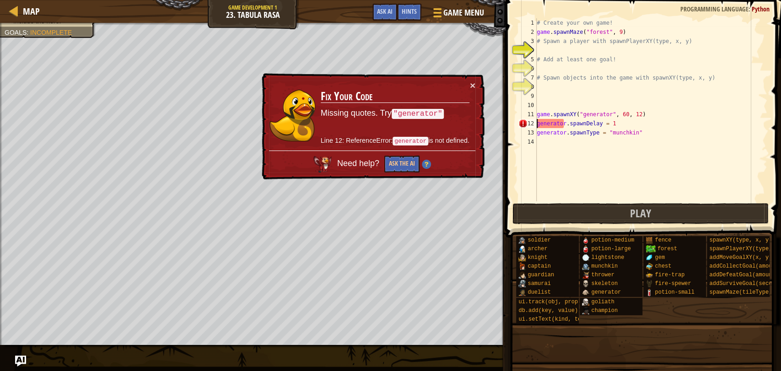
click at [537, 123] on div "# Create your own game! game . spawnMaze ( "forest" , 9 ) # Spawn a player with…" at bounding box center [651, 118] width 232 height 201
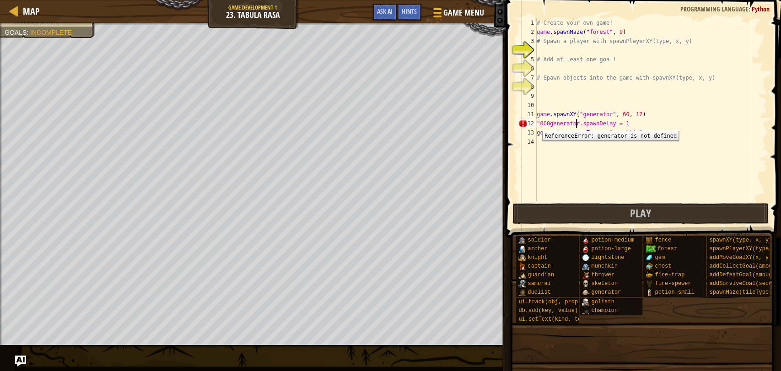
scroll to position [4, 4]
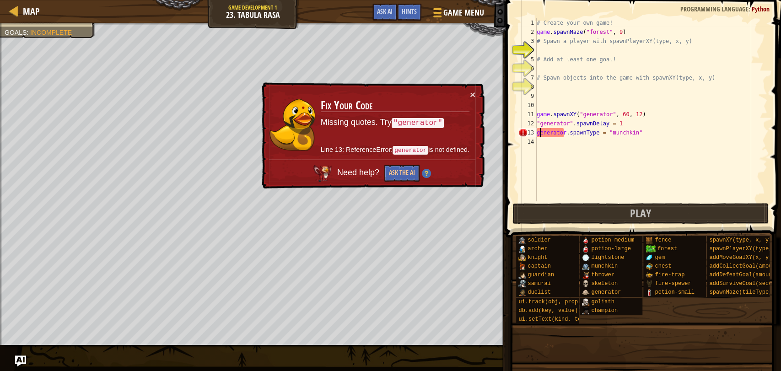
click at [536, 133] on div ""generator".spawnDelay = 1 1 2 3 4 5 6 7 8 9 10 11 12 13 14 # Create your own g…" at bounding box center [642, 109] width 251 height 183
click at [536, 133] on div "13" at bounding box center [527, 132] width 18 height 9
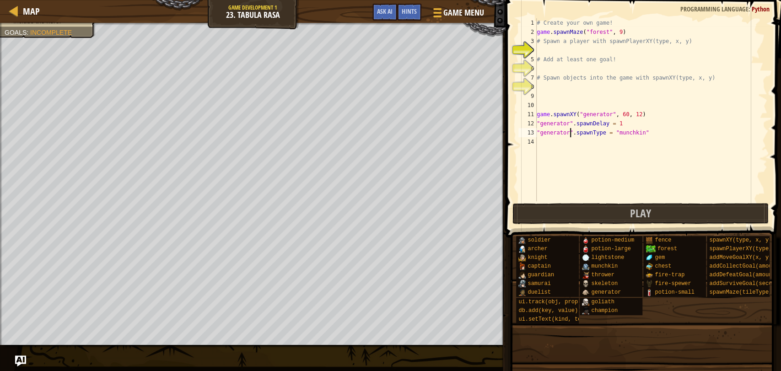
scroll to position [4, 2]
drag, startPoint x: 544, startPoint y: 130, endPoint x: 544, endPoint y: 136, distance: 6.0
click at [544, 133] on div "# Create your own game! game . spawnMaze ( "forest" , 9 ) # Spawn a player with…" at bounding box center [651, 118] width 232 height 201
click at [629, 127] on div "# Create your own game! game . spawnMaze ( "forest" , 9 ) # Spawn a player with…" at bounding box center [651, 118] width 232 height 201
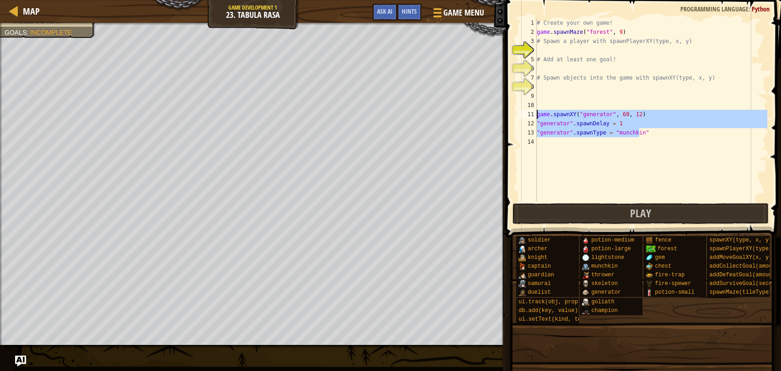
drag, startPoint x: 643, startPoint y: 135, endPoint x: 537, endPoint y: 111, distance: 109.2
click at [537, 111] on div "# Create your own game! game . spawnMaze ( "forest" , 9 ) # Spawn a player with…" at bounding box center [651, 118] width 232 height 201
type textarea "game.spawnXY("generator", 60, 12) "generator".spawnDelay = 1"
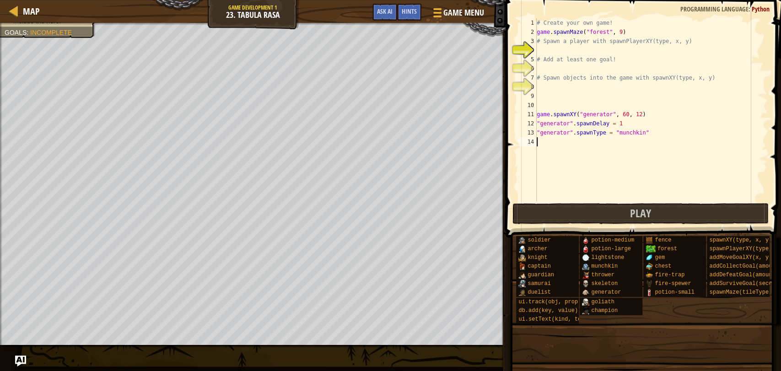
click at [552, 144] on div "# Create your own game! game . spawnMaze ( "forest" , 9 ) # Spawn a player with…" at bounding box center [651, 118] width 232 height 201
paste textarea ""generator".spawnType = "munchkin""
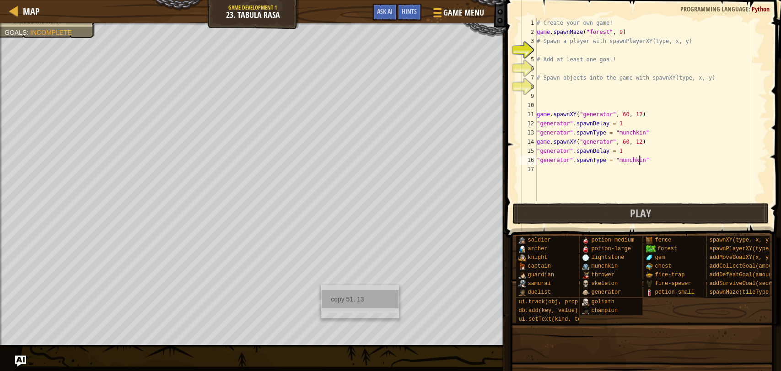
click at [348, 294] on div "copy 51, 13" at bounding box center [360, 299] width 77 height 18
drag, startPoint x: 633, startPoint y: 143, endPoint x: 615, endPoint y: 144, distance: 17.4
click at [615, 144] on div "# Create your own game! game . spawnMaze ( "forest" , 9 ) # Spawn a player with…" at bounding box center [651, 118] width 232 height 201
paste textarea "51, 13"
click at [615, 151] on div "# Create your own game! game . spawnMaze ( "forest" , 9 ) # Spawn a player with…" at bounding box center [651, 118] width 232 height 201
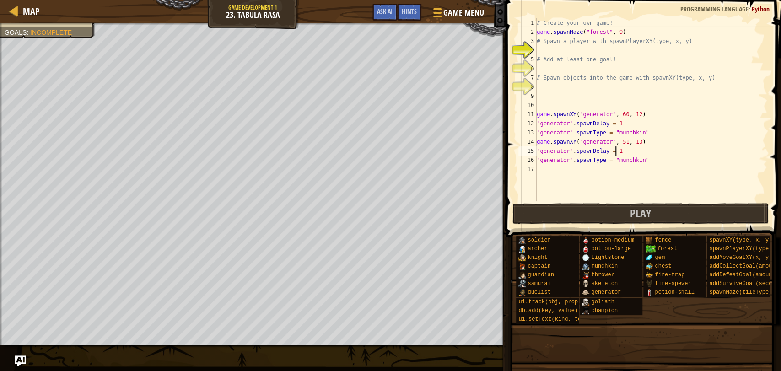
scroll to position [4, 6]
drag, startPoint x: 635, startPoint y: 159, endPoint x: 613, endPoint y: 157, distance: 22.9
click at [613, 157] on div "# Create your own game! game . spawnMaze ( "forest" , 9 ) # Spawn a player with…" at bounding box center [651, 118] width 232 height 201
click at [625, 161] on div "# Create your own game! game . spawnMaze ( "forest" , 9 ) # Spawn a player with…" at bounding box center [651, 118] width 232 height 201
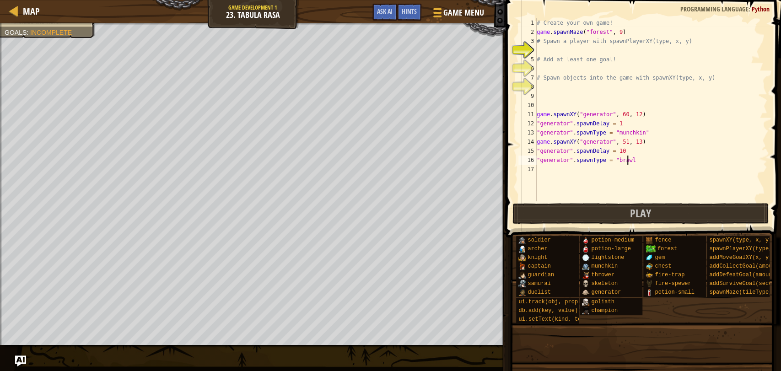
scroll to position [4, 7]
type textarea ""generator".spawnType = "brawler""
click at [553, 48] on div "# Create your own game! game . spawnMaze ( "forest" , 9 ) # Spawn a player with…" at bounding box center [651, 118] width 232 height 201
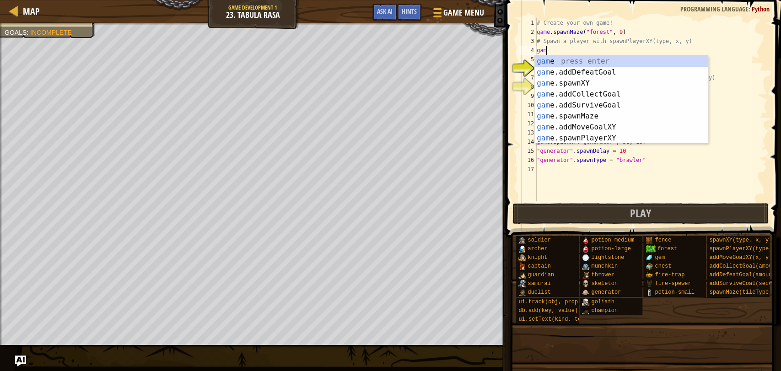
scroll to position [4, 0]
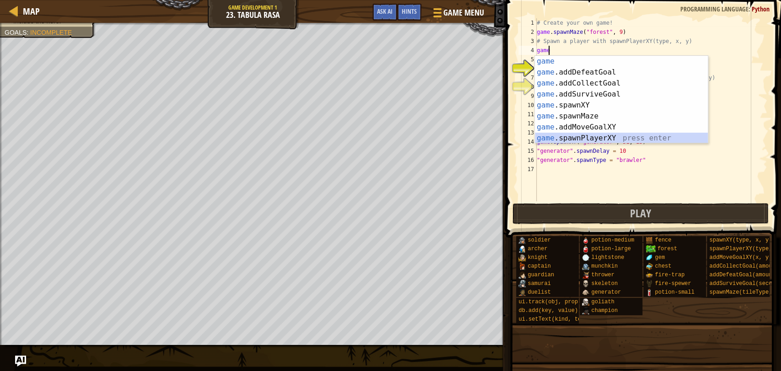
click at [612, 135] on div "game press enter game .addDefeatGoal press enter game .addCollectGoal press ent…" at bounding box center [621, 111] width 173 height 110
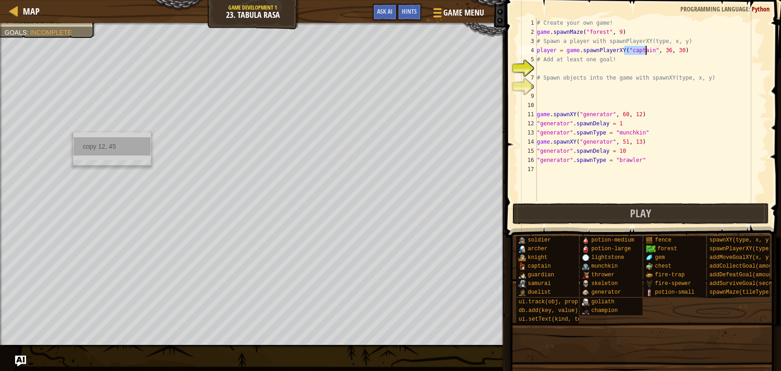
click at [91, 146] on div "copy 12, 45" at bounding box center [112, 146] width 77 height 18
drag, startPoint x: 673, startPoint y: 51, endPoint x: 653, endPoint y: 50, distance: 19.7
click at [653, 50] on div "# Create your own game! game . spawnMaze ( "forest" , 9 ) # Spawn a player with…" at bounding box center [651, 118] width 232 height 201
paste textarea "12, 45"
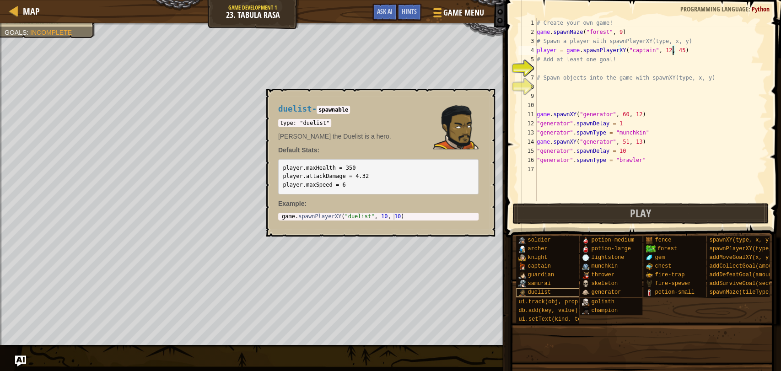
scroll to position [0, 0]
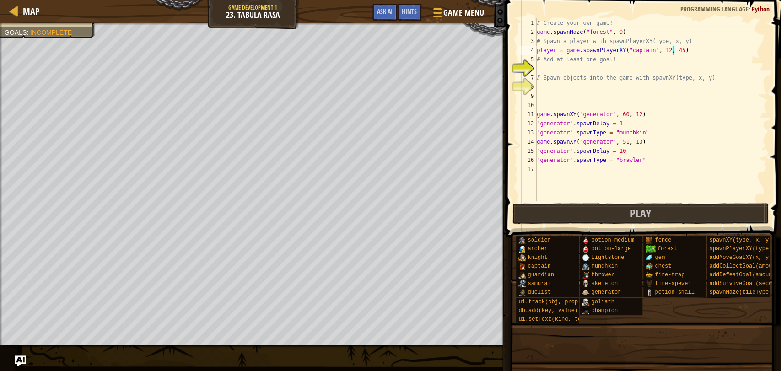
click at [635, 52] on div "# Create your own game! game . spawnMaze ( "forest" , 9 ) # Spawn a player with…" at bounding box center [651, 118] width 232 height 201
type textarea "player = game.spawnPlayerXY("knight", 12, 45)"
click at [678, 49] on div "# Create your own game! game . spawnMaze ( "forest" , 9 ) # Spawn a player with…" at bounding box center [651, 118] width 232 height 201
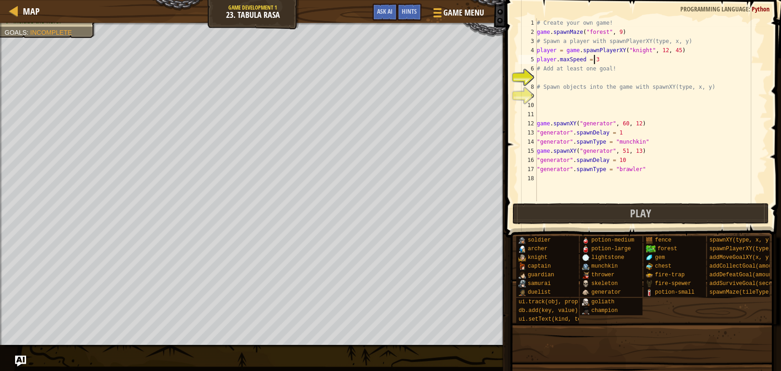
scroll to position [4, 4]
type textarea "player.maxSpeed = 30"
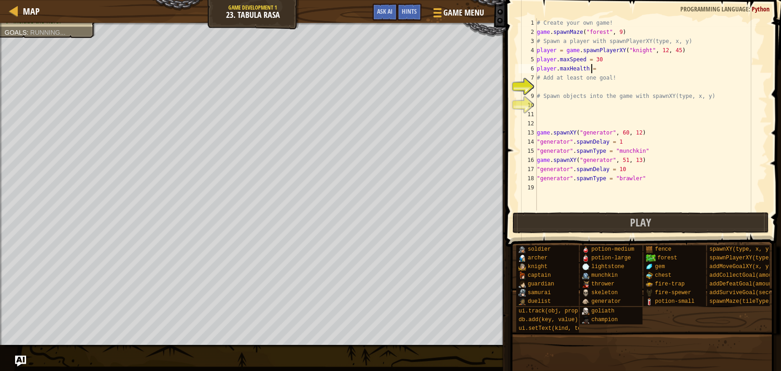
scroll to position [4, 4]
type textarea "player.maxHealth = 300"
click at [552, 87] on div "# Create your own game! game . spawnMaze ( "forest" , 9 ) # Spawn a player with…" at bounding box center [651, 123] width 232 height 210
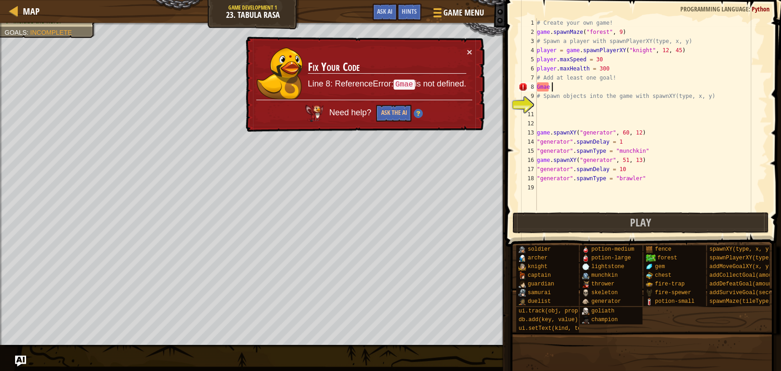
type textarea "Gmae"
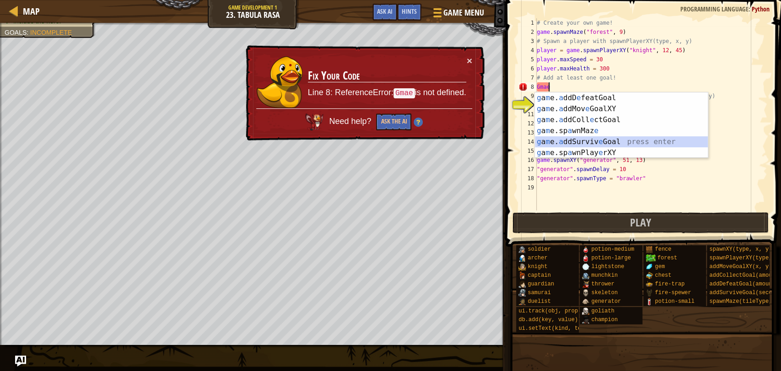
click at [600, 140] on div "g a m e. a ddD e featGoal press enter g a m e. a ddMov e GoalXY press enter g a…" at bounding box center [621, 136] width 173 height 88
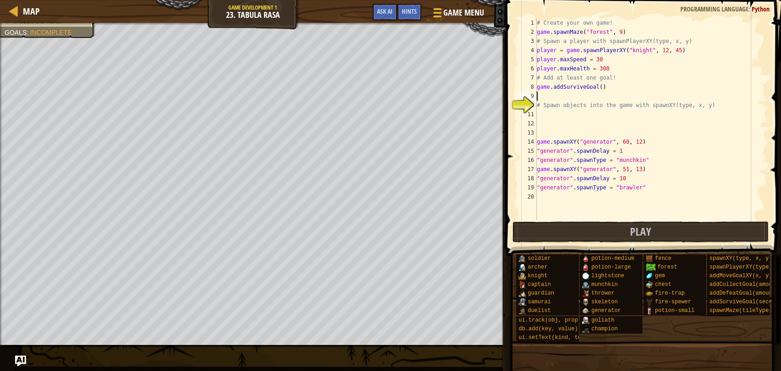
scroll to position [4, 0]
click at [595, 87] on div "# Create your own game! game . spawnMaze ( "forest" , 9 ) # Spawn a player with…" at bounding box center [651, 128] width 232 height 220
click at [596, 87] on div "# Create your own game! game . spawnMaze ( "forest" , 9 ) # Spawn a player with…" at bounding box center [651, 128] width 232 height 220
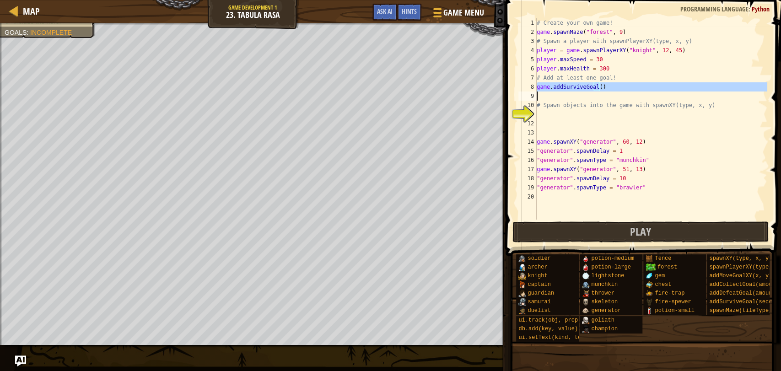
click at [596, 87] on div "# Create your own game! game . spawnMaze ( "forest" , 9 ) # Spawn a player with…" at bounding box center [651, 128] width 232 height 220
click at [597, 87] on div "# Create your own game! game . spawnMaze ( "forest" , 9 ) # Spawn a player with…" at bounding box center [651, 118] width 232 height 201
type textarea "game.addSurviveGoal(30)"
click at [582, 98] on div "# Create your own game! game . spawnMaze ( "forest" , 9 ) # Spawn a player with…" at bounding box center [651, 128] width 232 height 220
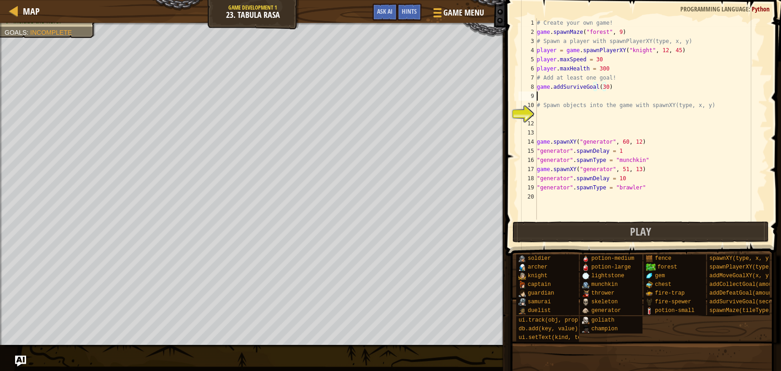
scroll to position [4, 0]
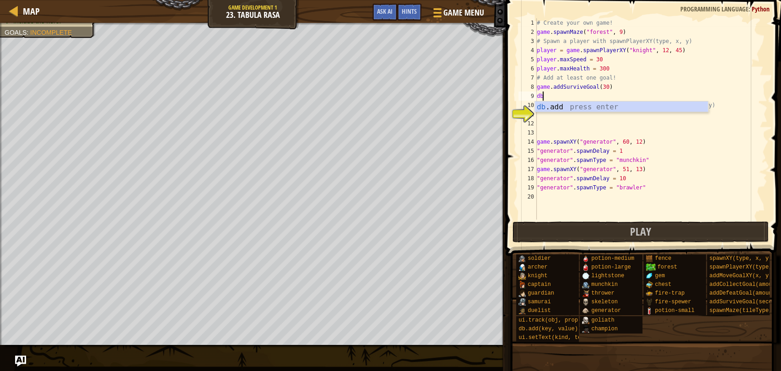
click at [580, 105] on div "db .add press enter" at bounding box center [621, 118] width 173 height 33
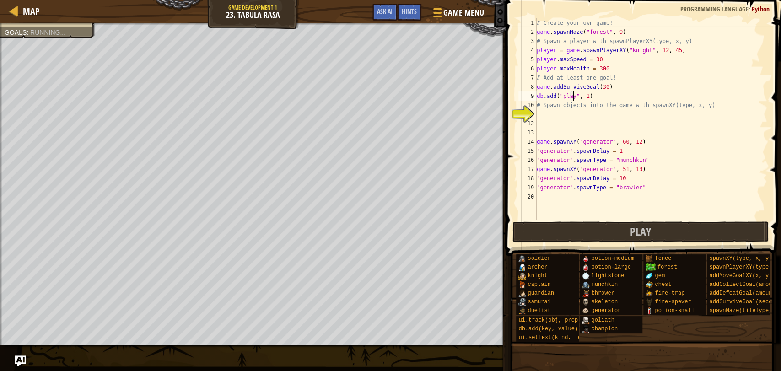
scroll to position [4, 3]
click at [600, 91] on div "# Create your own game! game . spawnMaze ( "forest" , 9 ) # Spawn a player with…" at bounding box center [651, 128] width 232 height 220
click at [597, 97] on div "# Create your own game! game . spawnMaze ( "forest" , 9 ) # Spawn a player with…" at bounding box center [651, 128] width 232 height 220
type textarea "db.add("plays", 1)"
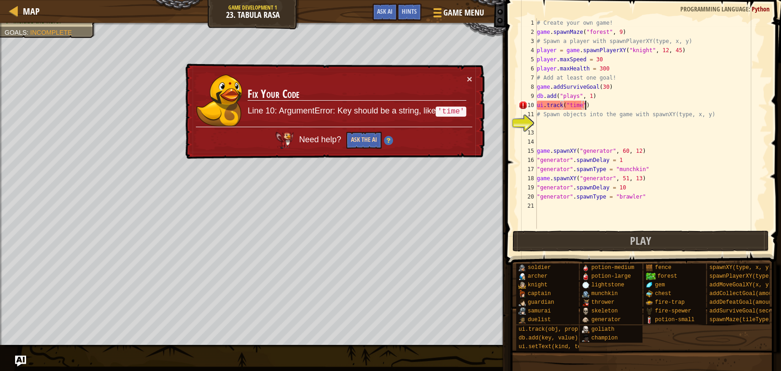
type textarea "ui.track("time")"
click at [369, 141] on button "Ask the AI" at bounding box center [363, 140] width 35 height 17
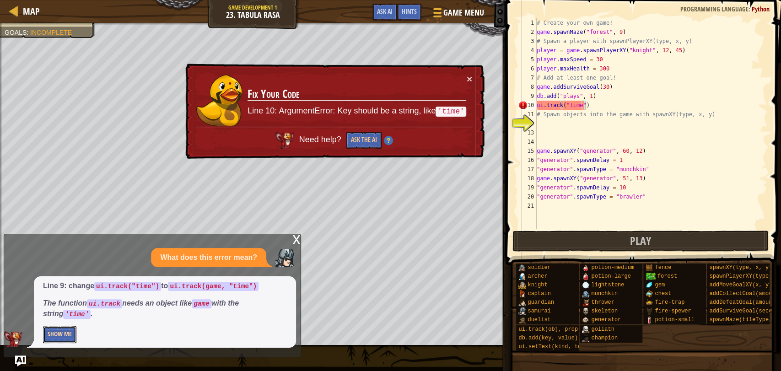
click at [51, 337] on button "Show Me" at bounding box center [59, 334] width 33 height 17
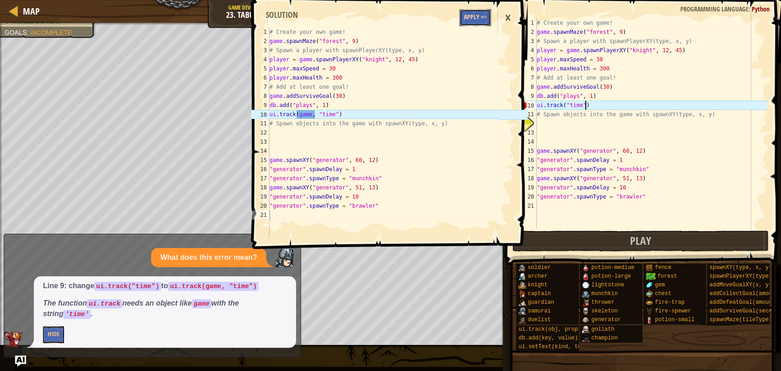
click at [481, 19] on button "Apply =>" at bounding box center [475, 17] width 32 height 17
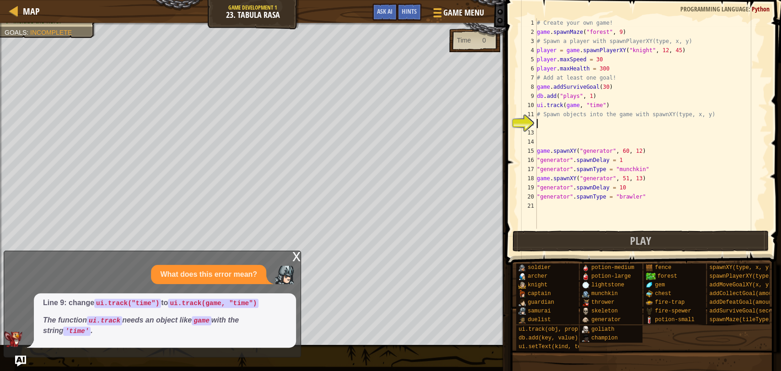
scroll to position [4, 0]
click at [658, 122] on div "# Create your own game! game . spawnMaze ( "forest" , 9 ) # Spawn a player with…" at bounding box center [651, 132] width 232 height 229
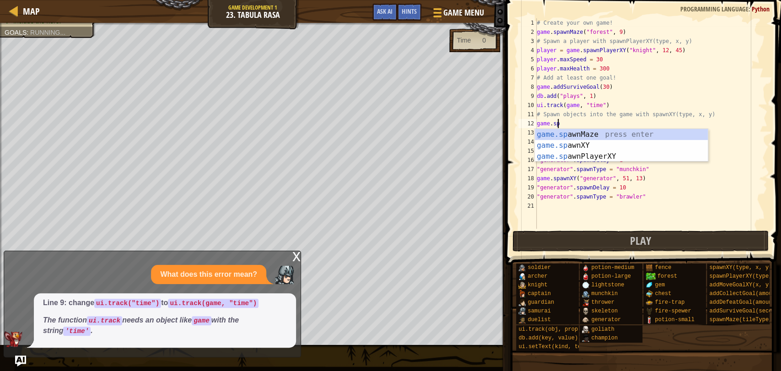
scroll to position [4, 1]
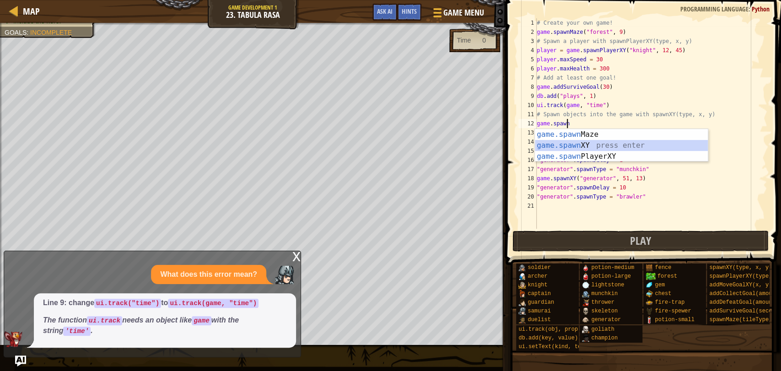
click at [610, 145] on div "game.spawn Maze press enter game.spawn XY press enter game.spawn PlayerXY press…" at bounding box center [621, 156] width 173 height 55
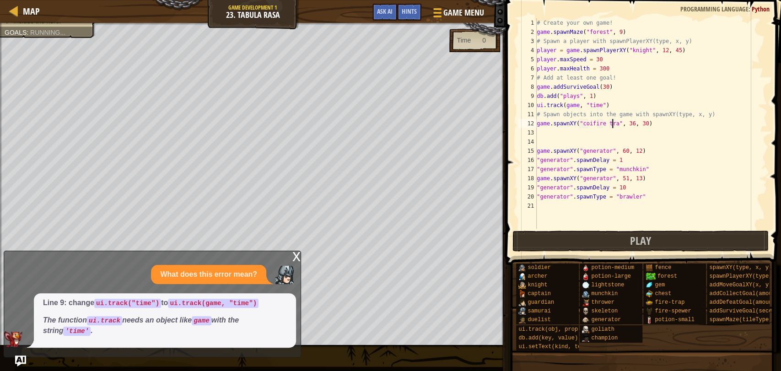
scroll to position [4, 6]
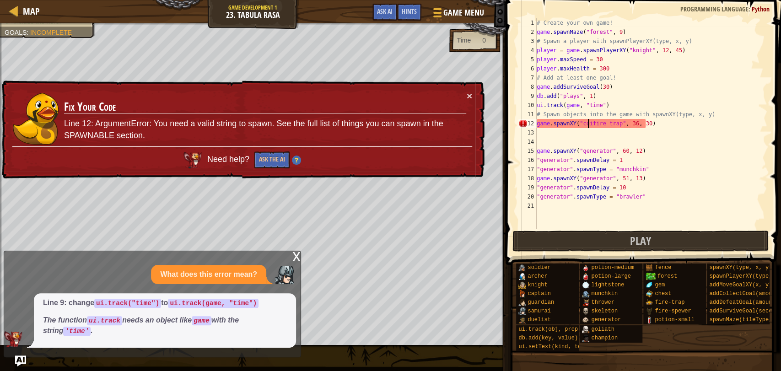
drag, startPoint x: 587, startPoint y: 124, endPoint x: 582, endPoint y: 121, distance: 6.1
click at [587, 124] on div "# Create your own game! game . spawnMaze ( "forest" , 9 ) # Spawn a player with…" at bounding box center [651, 132] width 232 height 229
click at [594, 124] on div "# Create your own game! game . spawnMaze ( "forest" , 9 ) # Spawn a player with…" at bounding box center [651, 132] width 232 height 229
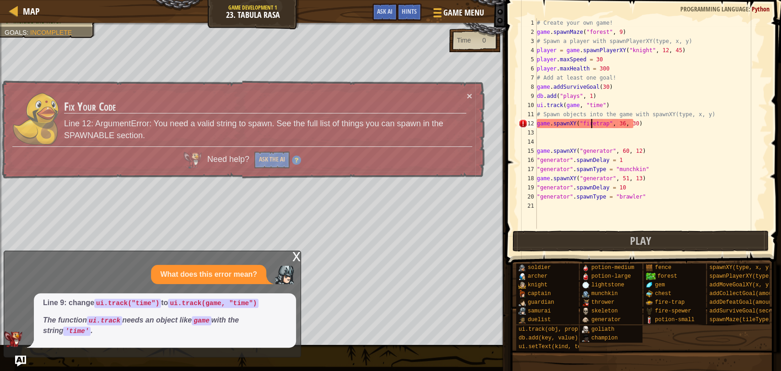
type textarea "game.spawnXY("fire-trap", 36, 30)"
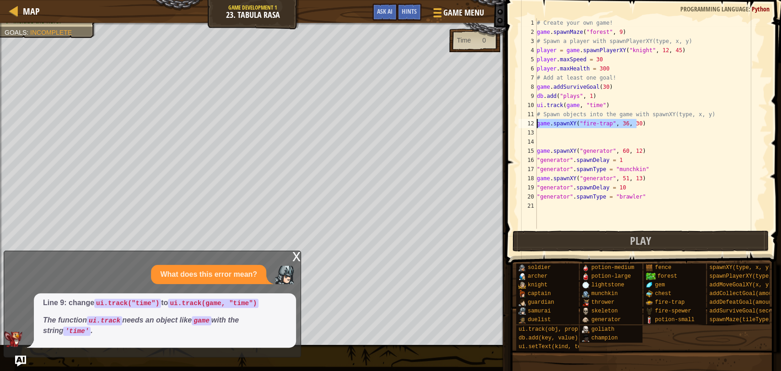
drag, startPoint x: 638, startPoint y: 122, endPoint x: 534, endPoint y: 124, distance: 103.4
click at [534, 124] on div "game.spawnXY("fire-trap", 36, 30) 1 2 3 4 5 6 7 8 9 10 11 12 13 14 15 16 17 18 …" at bounding box center [642, 123] width 251 height 210
click at [547, 135] on div "# Create your own game! game . spawnMaze ( "forest" , 9 ) # Spawn a player with…" at bounding box center [651, 132] width 232 height 229
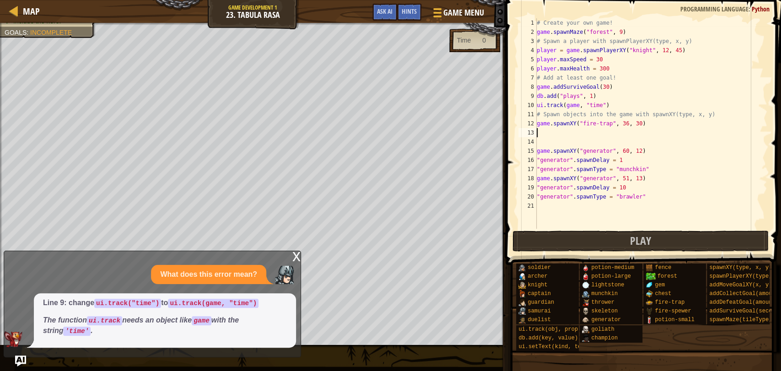
paste textarea "game.spawnXY("fire-trap", 36, 30)"
type textarea "game.spawnXY("fire-trap", 36, 30)"
click at [547, 141] on div "# Create your own game! game . spawnMaze ( "forest" , 9 ) # Spawn a player with…" at bounding box center [651, 132] width 232 height 229
paste textarea "game.spawnXY("fire-trap", 36, 30)"
type textarea "game.spawnXY("fire-trap", 36, 30)"
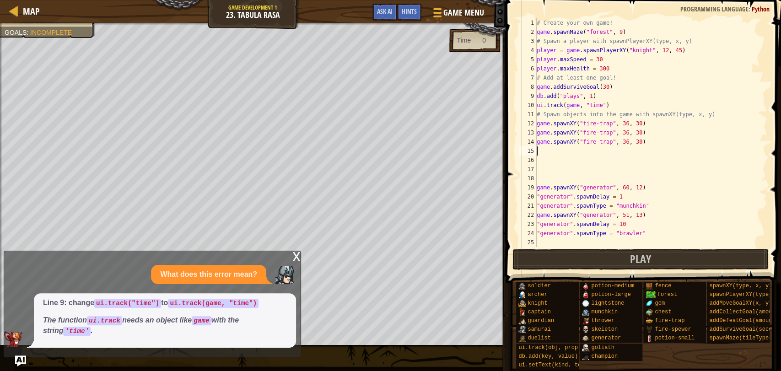
paste textarea "game.spawnXY("fire-trap", 36, 30)"
type textarea "game.spawnXY("fire-trap", 36, 30)"
paste textarea "game.spawnXY("fire-trap", 36, 30)"
type textarea "game.spawnXY("fire-trap", 36, 30)"
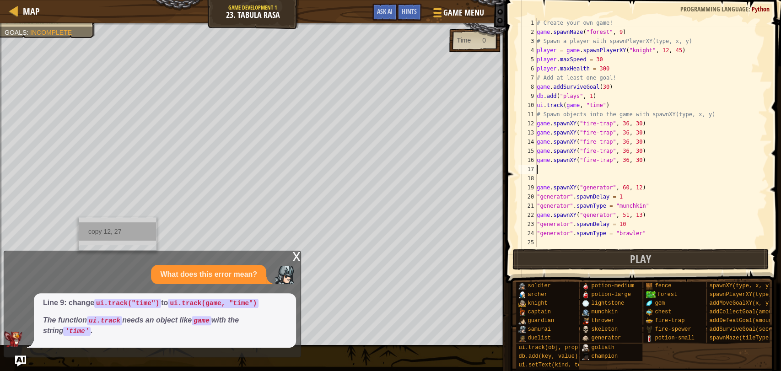
click at [96, 227] on div "copy 12, 27" at bounding box center [117, 231] width 77 height 18
drag, startPoint x: 633, startPoint y: 124, endPoint x: 615, endPoint y: 124, distance: 18.3
click at [615, 124] on div "# Create your own game! game . spawnMaze ( "forest" , 9 ) # Spawn a player with…" at bounding box center [651, 141] width 232 height 247
paste textarea "12, 27"
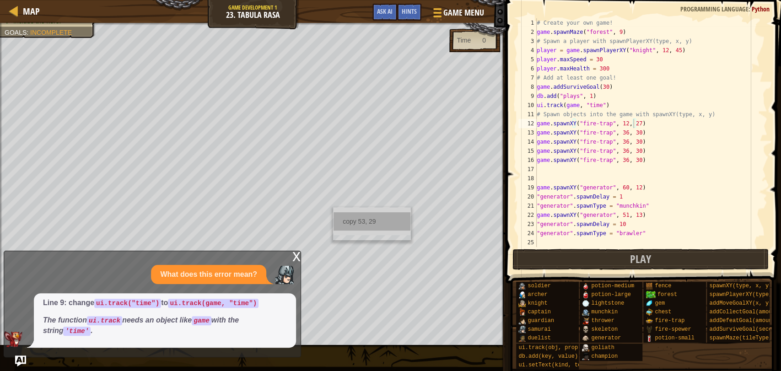
click at [349, 222] on div "copy 53, 29" at bounding box center [372, 221] width 77 height 18
drag, startPoint x: 634, startPoint y: 132, endPoint x: 614, endPoint y: 133, distance: 19.7
click at [614, 133] on div "# Create your own game! game . spawnMaze ( "forest" , 9 ) # Spawn a player with…" at bounding box center [651, 141] width 232 height 247
paste textarea "53, 29"
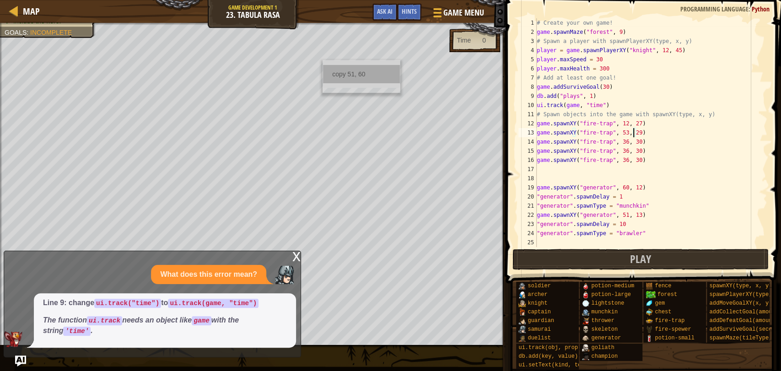
click at [334, 71] on div "copy 51, 60" at bounding box center [361, 74] width 77 height 18
drag, startPoint x: 632, startPoint y: 140, endPoint x: 614, endPoint y: 140, distance: 17.8
click at [614, 140] on div "# Create your own game! game . spawnMaze ( "forest" , 9 ) # Spawn a player with…" at bounding box center [651, 141] width 232 height 247
paste textarea "51, 6"
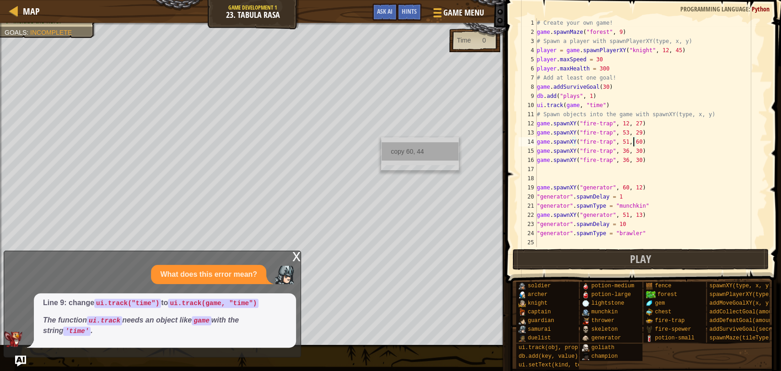
click at [404, 150] on div "copy 60, 44" at bounding box center [420, 151] width 77 height 18
drag, startPoint x: 633, startPoint y: 150, endPoint x: 615, endPoint y: 151, distance: 18.3
click at [615, 151] on div "# Create your own game! game . spawnMaze ( "forest" , 9 ) # Spawn a player with…" at bounding box center [651, 141] width 232 height 247
paste textarea "60, 44"
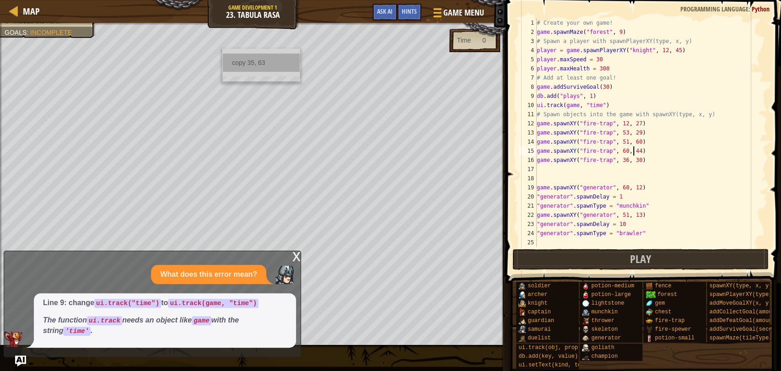
click at [242, 64] on div "copy 35, 63" at bounding box center [261, 63] width 77 height 18
click at [663, 189] on div "# Create your own game! game . spawnMaze ( "forest" , 9 ) # Spawn a player with…" at bounding box center [651, 141] width 232 height 247
click at [661, 164] on div "# Create your own game! game . spawnMaze ( "forest" , 9 ) # Spawn a player with…" at bounding box center [651, 141] width 232 height 247
drag, startPoint x: 633, startPoint y: 161, endPoint x: 614, endPoint y: 160, distance: 18.3
click at [615, 160] on div "# Create your own game! game . spawnMaze ( "forest" , 9 ) # Spawn a player with…" at bounding box center [651, 141] width 232 height 247
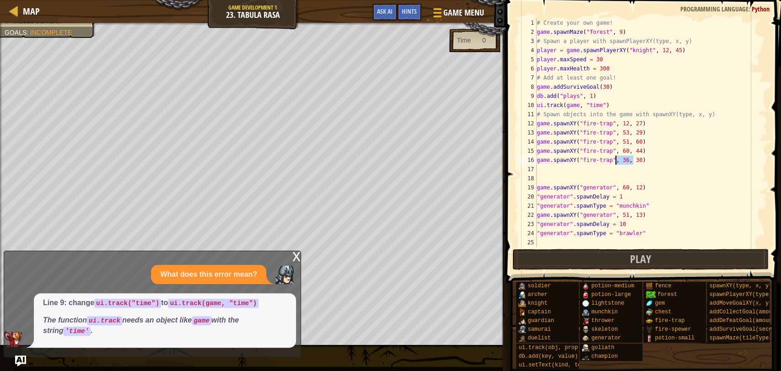
paste textarea "5, 63"
type textarea "game.spawnXY("fire-trap", 35, 63)"
click at [562, 169] on div "# Create your own game! game . spawnMaze ( "forest" , 9 ) # Spawn a player with…" at bounding box center [651, 141] width 232 height 247
type textarea "i"
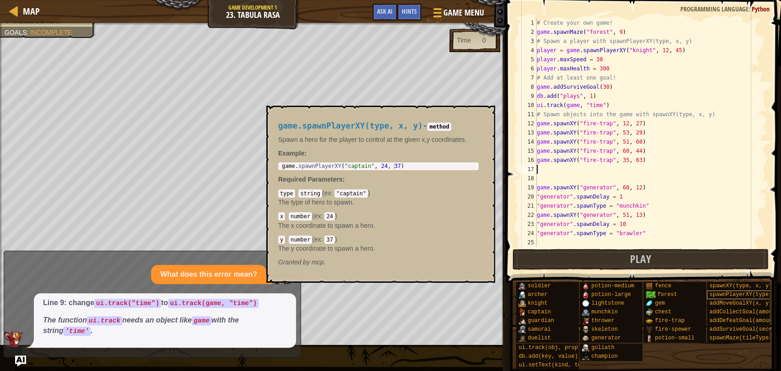
scroll to position [7, 0]
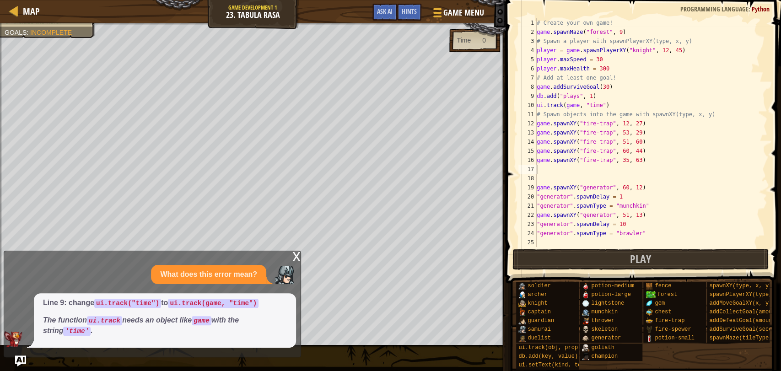
click at [296, 257] on div "x" at bounding box center [296, 255] width 8 height 9
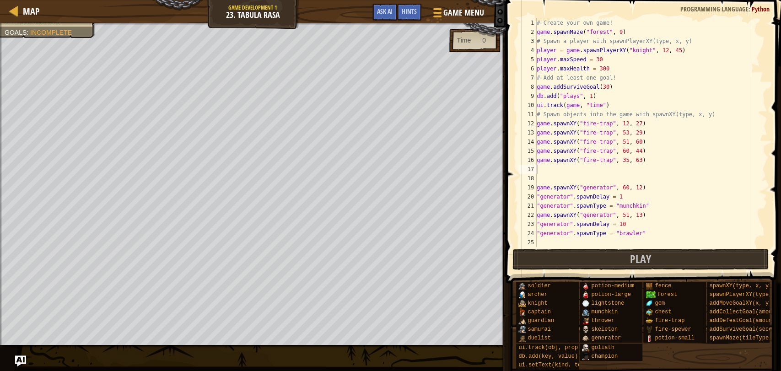
type textarea "game.addSurviveGoal(30)"
click at [616, 84] on div "# Create your own game! game . spawnMaze ( "forest" , 9 ) # Spawn a player with…" at bounding box center [651, 141] width 232 height 247
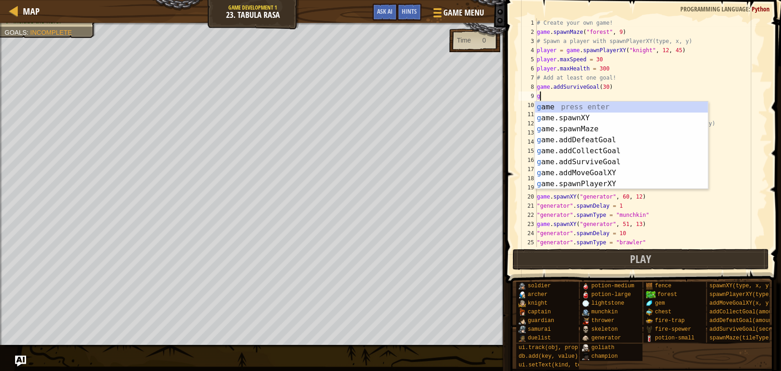
type textarea "ga"
click at [586, 125] on div "ga me press enter ga me.spawnXY press enter ga me.addDefeatGoal press enter ga …" at bounding box center [621, 157] width 173 height 110
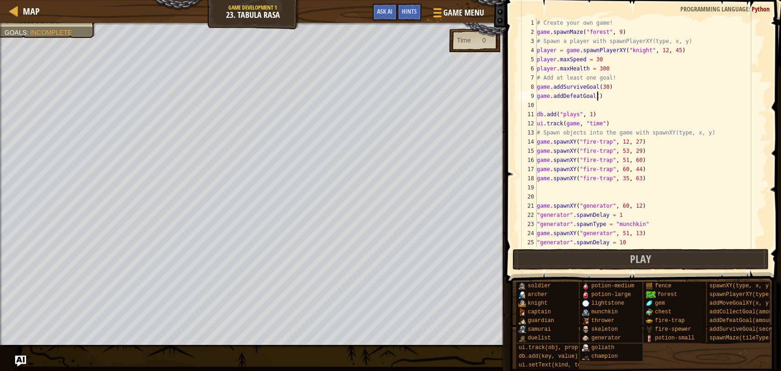
click at [596, 94] on div "# Create your own game! game . spawnMaze ( "forest" , 9 ) # Spawn a player with…" at bounding box center [647, 141] width 225 height 247
click at [593, 94] on div "# Create your own game! game . spawnMaze ( "forest" , 9 ) # Spawn a player with…" at bounding box center [647, 141] width 225 height 247
click at [592, 116] on div "# Create your own game! game . spawnMaze ( "forest" , 9 ) # Spawn a player with…" at bounding box center [647, 141] width 225 height 247
type textarea "db.add("plays", 1)"
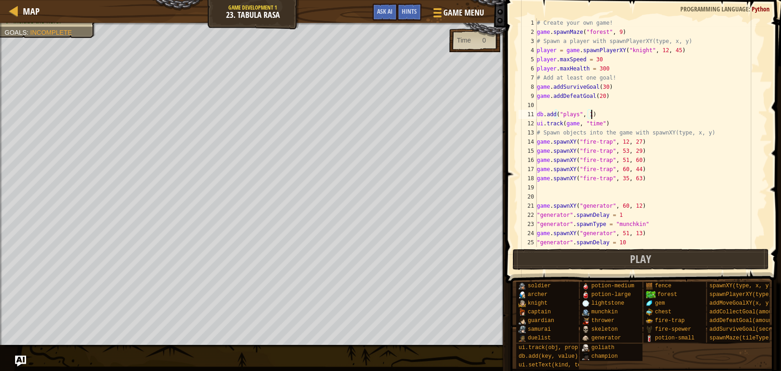
scroll to position [18, 0]
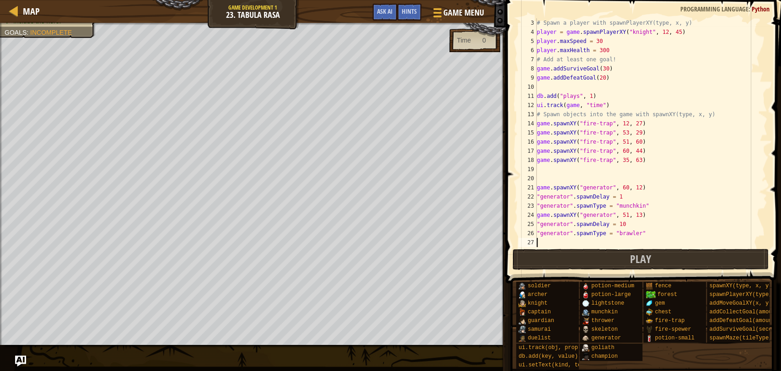
click at [553, 239] on div "# Spawn a player with spawnPlayerXY(type, x, y) player = game . spawnPlayerXY (…" at bounding box center [647, 141] width 225 height 247
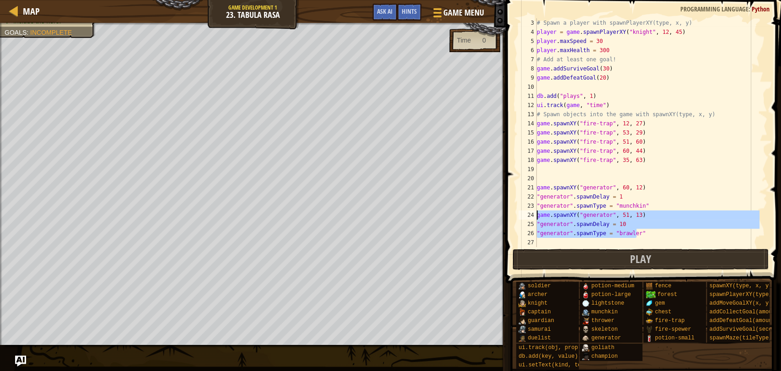
drag, startPoint x: 644, startPoint y: 235, endPoint x: 535, endPoint y: 214, distance: 111.4
click at [535, 214] on div "3 4 5 6 7 8 9 10 11 12 13 14 15 16 17 18 19 20 21 22 23 24 25 26 27 # Spawn a p…" at bounding box center [642, 132] width 251 height 229
type textarea "game.spawnXY("generator", 51, 13) "generator".spawnDelay = 10"
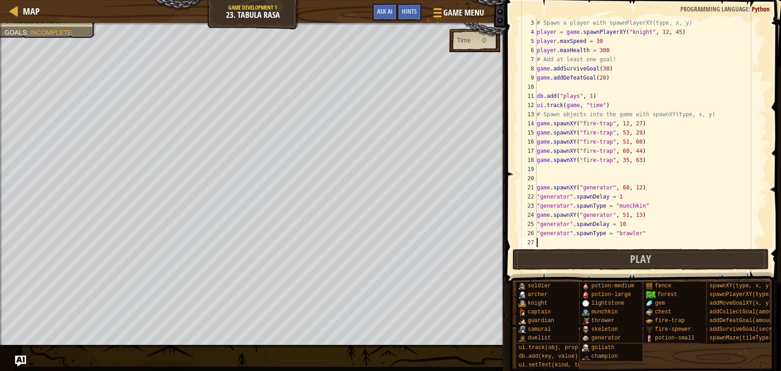
click at [549, 241] on div "# Spawn a player with spawnPlayerXY(type, x, y) player = game . spawnPlayerXY (…" at bounding box center [647, 141] width 225 height 247
paste textarea ""generator".spawnType = "brawler""
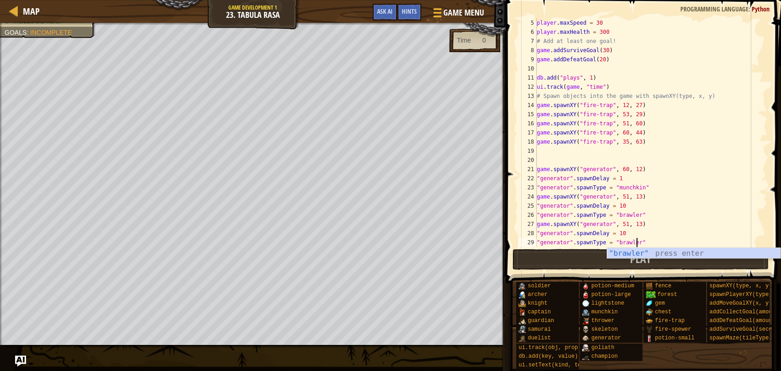
scroll to position [37, 0]
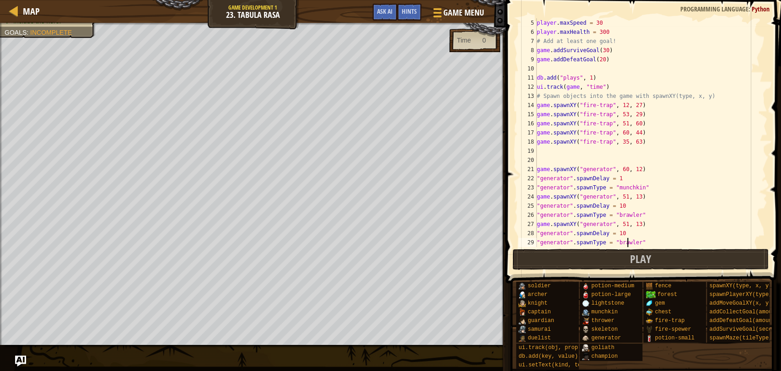
click at [626, 239] on div "player . maxSpeed = 30 player . maxHealth = 300 # Add at least one goal! game .…" at bounding box center [647, 141] width 225 height 247
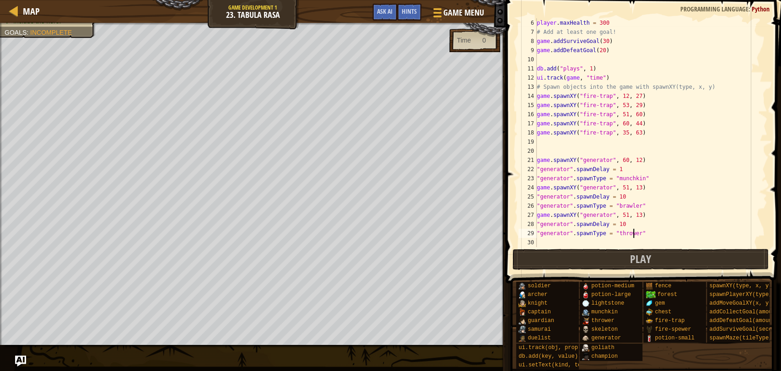
scroll to position [45, 0]
click at [108, 152] on div "copy 12, 45" at bounding box center [113, 148] width 77 height 18
drag, startPoint x: 632, startPoint y: 214, endPoint x: 611, endPoint y: 215, distance: 21.1
click at [614, 215] on div "player . maxHealth = 300 # Add at least one goal! game . addSurviveGoal ( 30 ) …" at bounding box center [647, 141] width 225 height 247
paste textarea "12, 45"
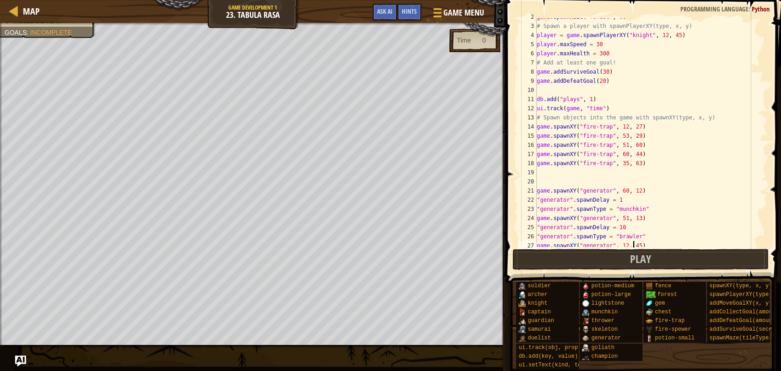
scroll to position [0, 0]
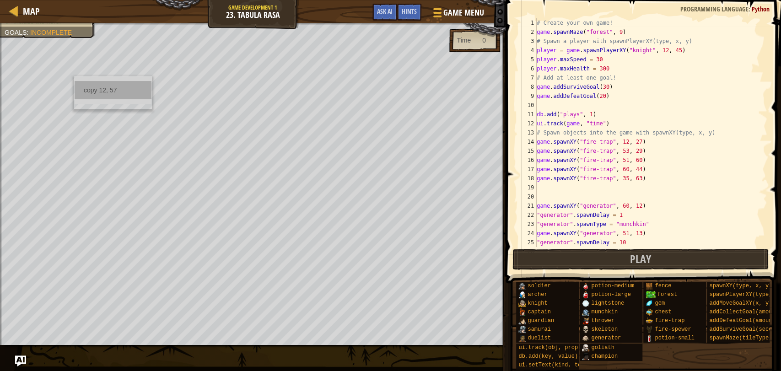
click at [95, 81] on div "copy 12, 57" at bounding box center [113, 90] width 77 height 18
drag, startPoint x: 670, startPoint y: 52, endPoint x: 651, endPoint y: 52, distance: 18.8
click at [651, 52] on div "# Create your own game! game . spawnMaze ( "forest" , 9 ) # Spawn a player with…" at bounding box center [647, 141] width 225 height 247
paste textarea "57"
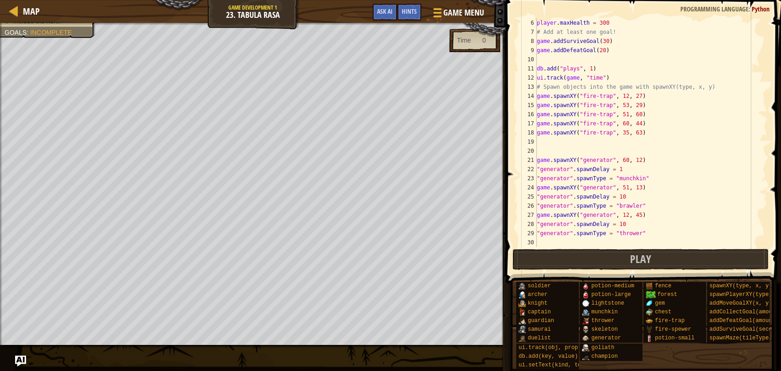
scroll to position [45, 0]
click at [637, 232] on div "player . maxHealth = 300 # Add at least one goal! game . addSurviveGoal ( 30 ) …" at bounding box center [647, 141] width 225 height 247
type textarea ""generator".spawnType = "thrower""
click at [639, 235] on div "player . maxHealth = 300 # Add at least one goal! game . addSurviveGoal ( 30 ) …" at bounding box center [647, 141] width 225 height 247
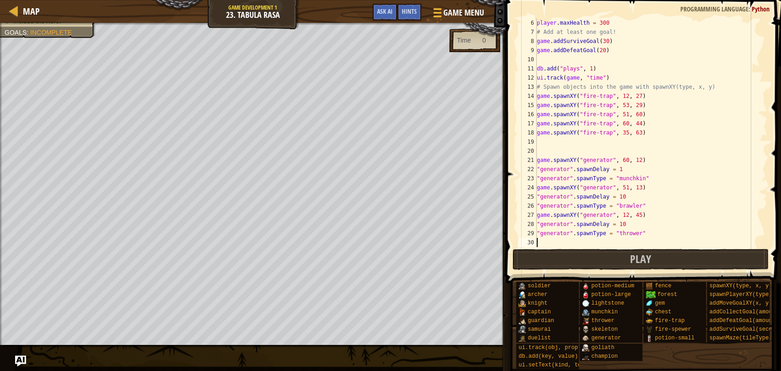
type textarea ""generator".spawnType = "thrower""
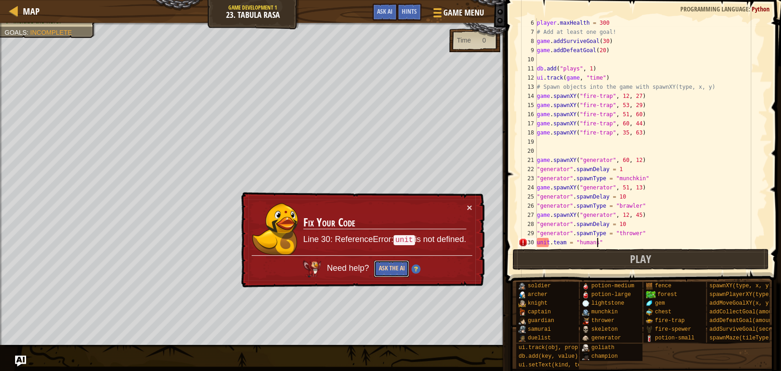
click at [389, 272] on button "Ask the AI" at bounding box center [391, 268] width 36 height 17
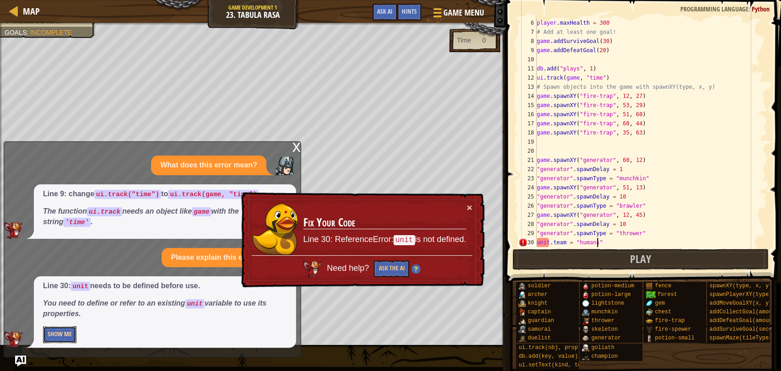
click at [66, 338] on button "Show Me" at bounding box center [59, 334] width 33 height 17
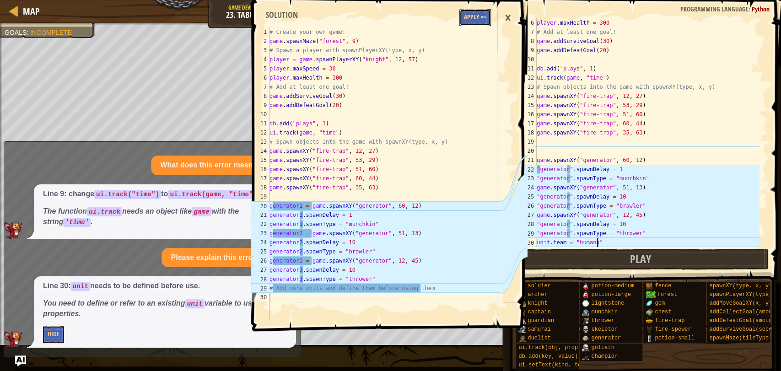
click at [470, 15] on button "Apply =>" at bounding box center [475, 17] width 32 height 17
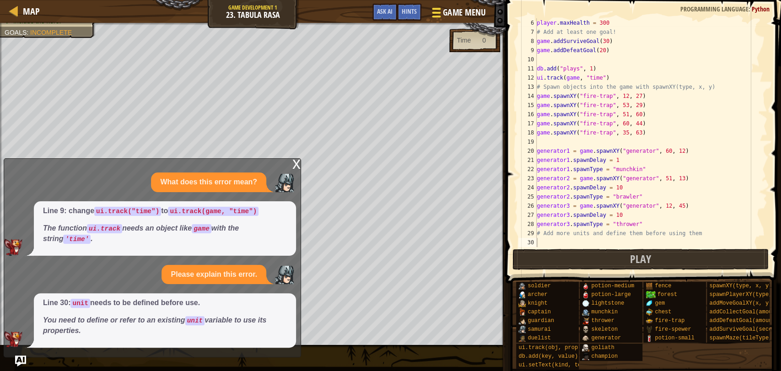
scroll to position [45, 0]
click at [617, 228] on div "player . maxHealth = 300 # Add at least one goal! game . addSurviveGoal ( 30 ) …" at bounding box center [647, 141] width 225 height 247
click at [619, 222] on div "player . maxHealth = 300 # Add at least one goal! game . addSurviveGoal ( 30 ) …" at bounding box center [647, 141] width 225 height 247
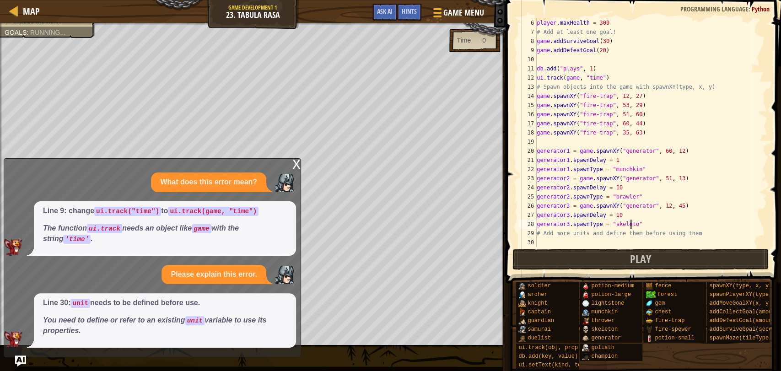
scroll to position [4, 7]
type textarea "generator3.spawnType = "skeleton""
click at [641, 221] on div "player . maxHealth = 300 # Add at least one goal! game . addSurviveGoal ( 30 ) …" at bounding box center [647, 141] width 225 height 247
type textarea "s"
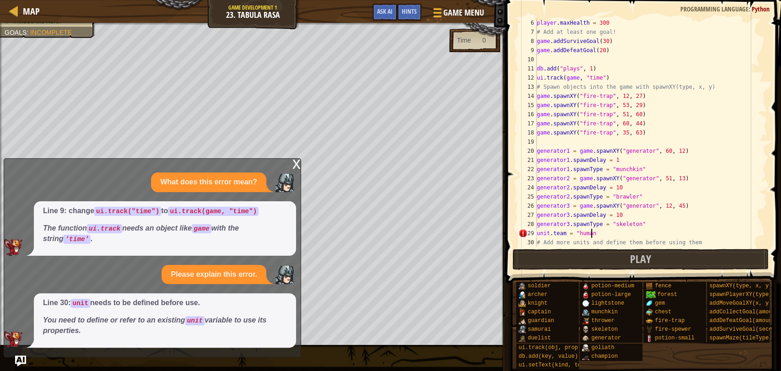
scroll to position [4, 4]
type textarea "unit.team = "humans""
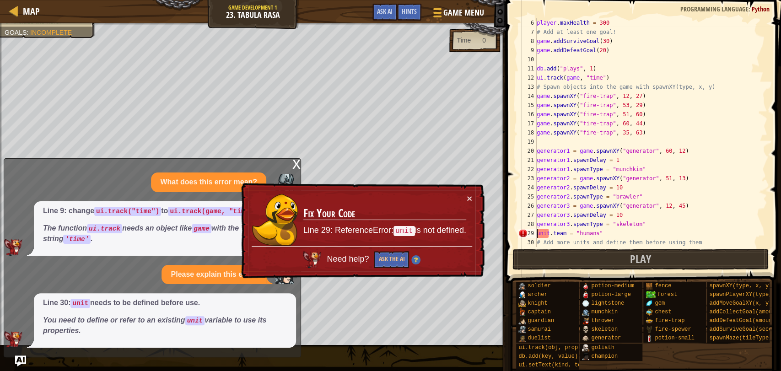
click at [538, 232] on div "player . maxHealth = 300 # Add at least one goal! game . addSurviveGoal ( 30 ) …" at bounding box center [647, 141] width 225 height 247
drag, startPoint x: 616, startPoint y: 235, endPoint x: 536, endPoint y: 233, distance: 79.6
click at [536, 233] on div "player . maxHealth = 300 # Add at least one goal! game . addSurviveGoal ( 30 ) …" at bounding box center [647, 141] width 225 height 247
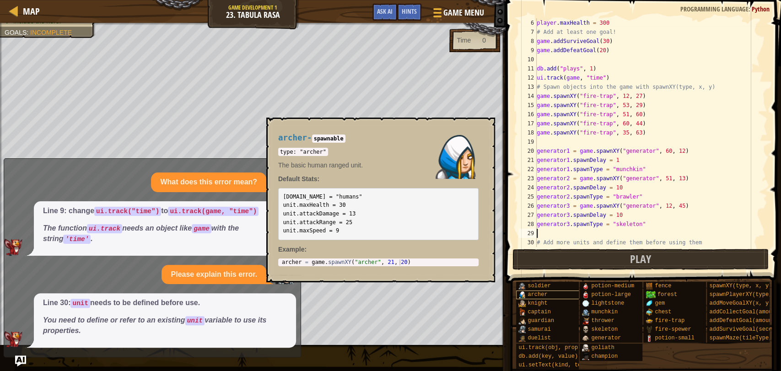
scroll to position [0, 0]
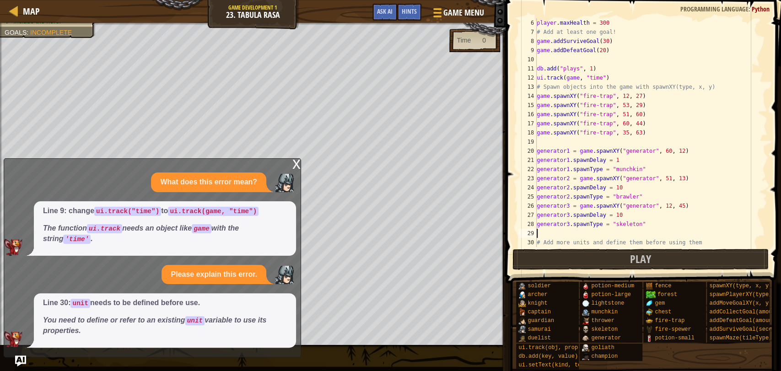
click at [618, 227] on div "player . maxHealth = 300 # Add at least one goal! game . addSurviveGoal ( 30 ) …" at bounding box center [647, 141] width 225 height 247
click at [668, 228] on div "player . maxHealth = 300 # Add at least one goal! game . addSurviveGoal ( 30 ) …" at bounding box center [647, 141] width 225 height 247
click at [643, 258] on span "Play" at bounding box center [640, 259] width 21 height 15
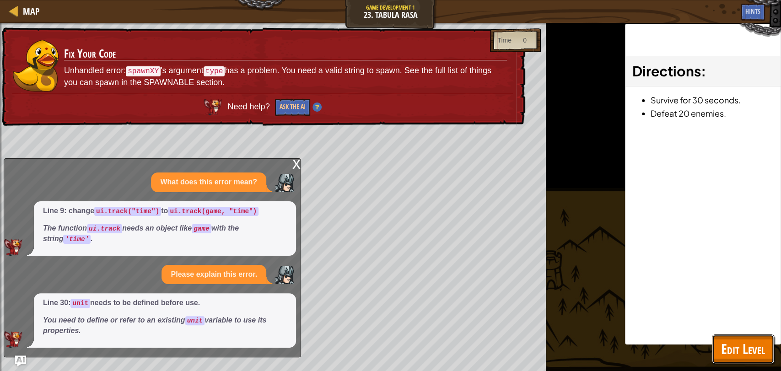
click at [747, 348] on span "Edit Level" at bounding box center [743, 348] width 44 height 19
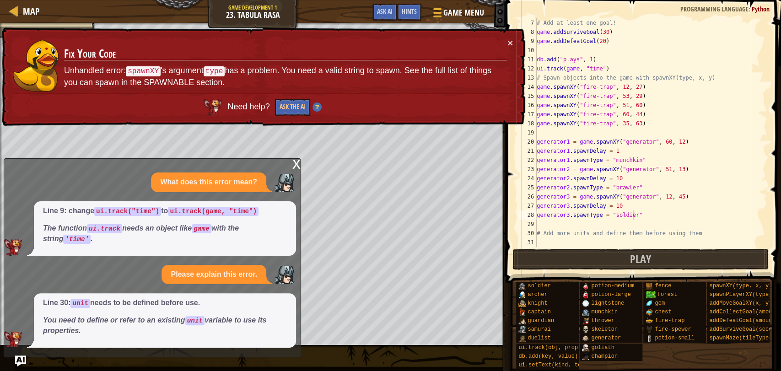
scroll to position [0, 0]
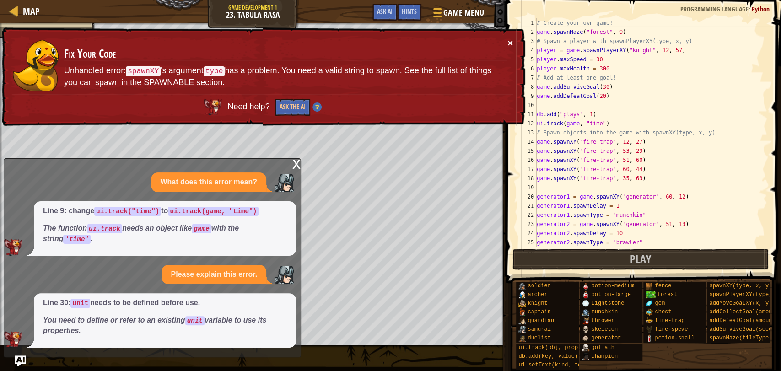
click at [512, 44] on button "×" at bounding box center [511, 46] width 6 height 10
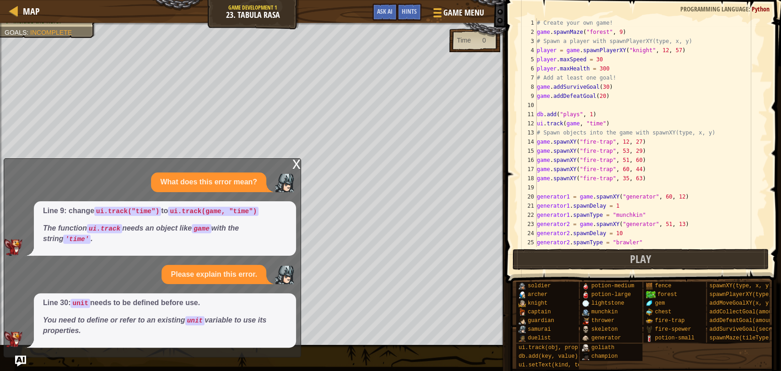
click at [293, 162] on div "x" at bounding box center [296, 163] width 8 height 9
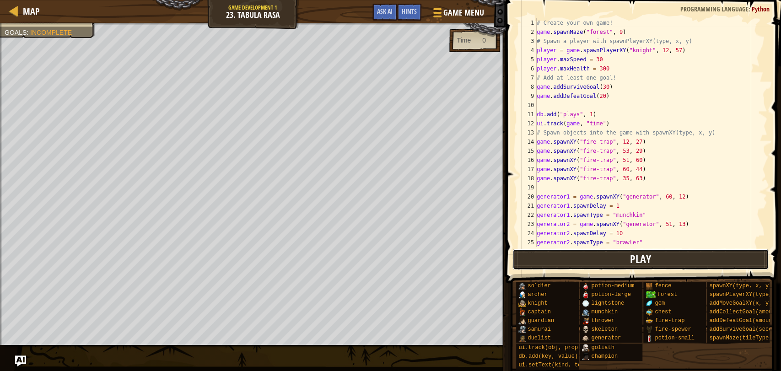
click at [614, 254] on button "Play" at bounding box center [640, 259] width 257 height 21
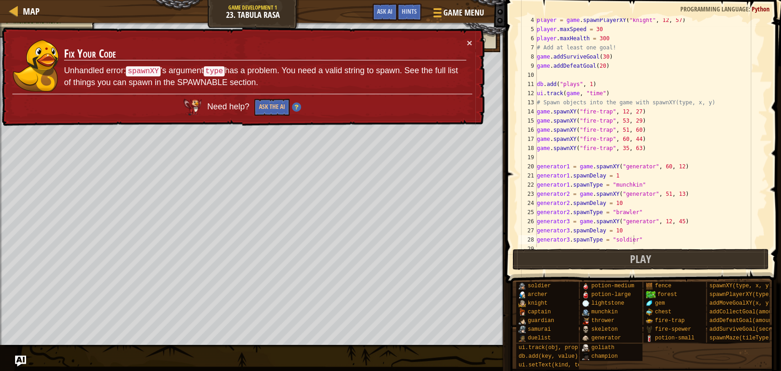
scroll to position [30, 0]
click at [615, 240] on div "player = game . spawnPlayerXY ( "knight" , 12 , 57 ) player . maxSpeed = 30 pla…" at bounding box center [647, 139] width 225 height 247
click at [621, 215] on div "player = game . spawnPlayerXY ( "knight" , 12 , 57 ) player . maxSpeed = 30 pla…" at bounding box center [647, 139] width 225 height 247
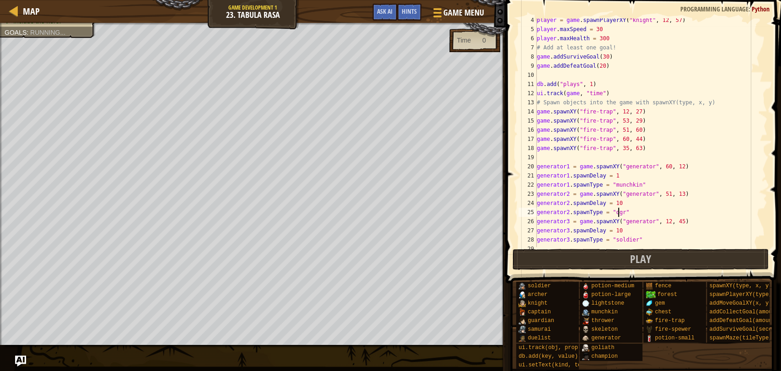
scroll to position [4, 6]
click at [610, 264] on button "Play" at bounding box center [640, 259] width 257 height 21
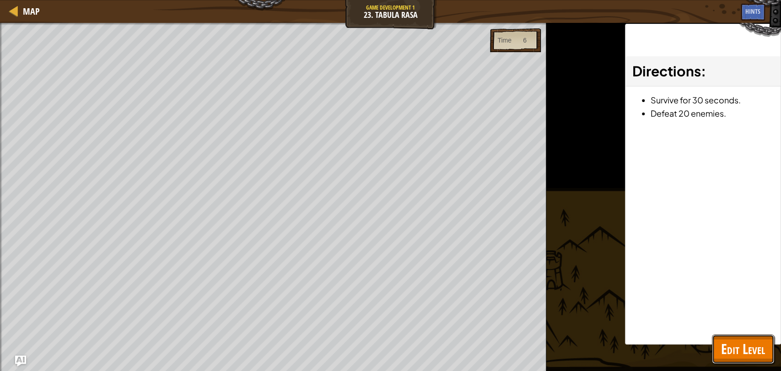
click at [756, 346] on span "Edit Level" at bounding box center [743, 348] width 44 height 19
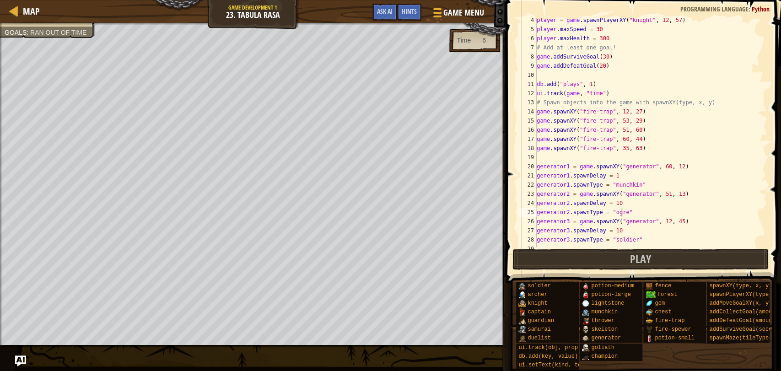
type textarea "generator1.spawnType = "munchkin""
click at [666, 185] on div "player = game . spawnPlayerXY ( "knight" , 12 , 57 ) player . maxSpeed = 30 pla…" at bounding box center [647, 139] width 225 height 247
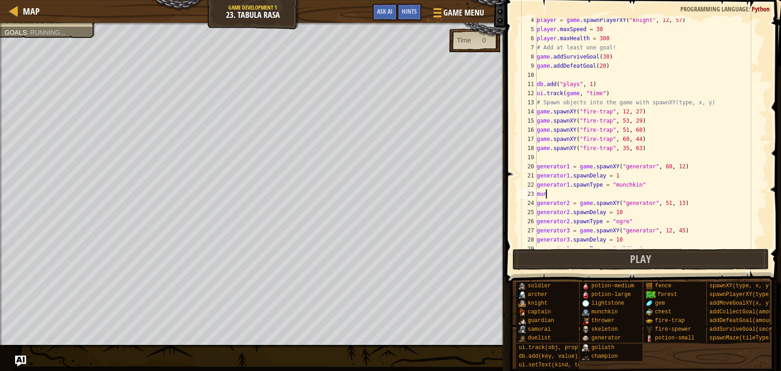
scroll to position [4, 0]
type textarea "m"
type textarea """
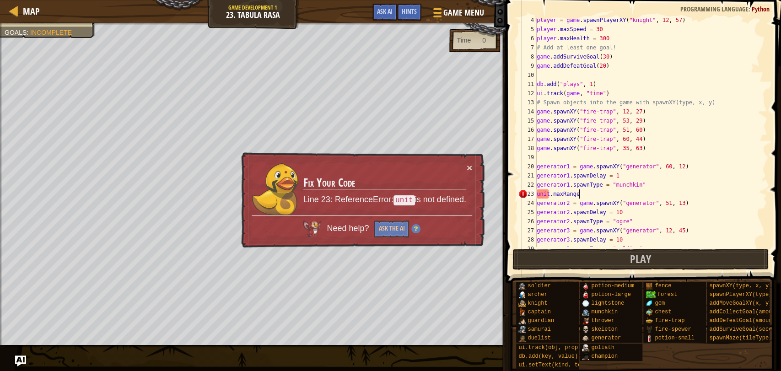
scroll to position [4, 3]
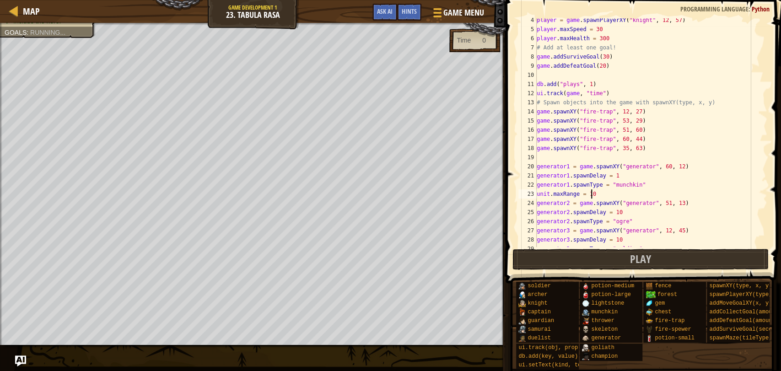
type textarea "unit.maxRange = 100"
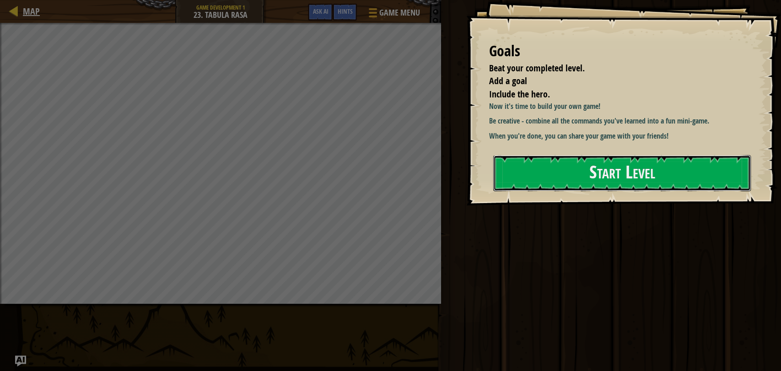
click at [530, 171] on button "Start Level" at bounding box center [622, 173] width 258 height 36
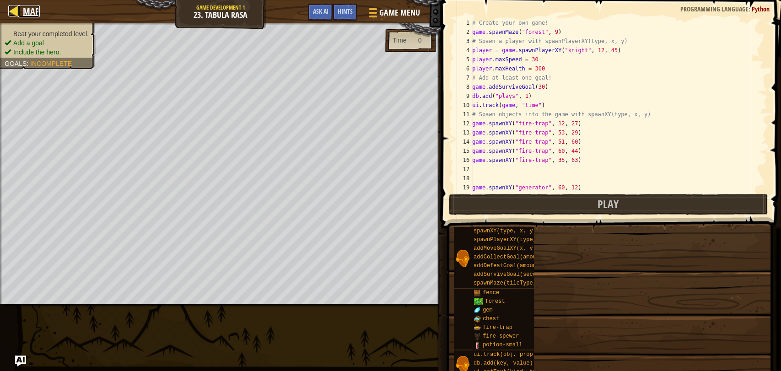
click at [26, 7] on span "Map" at bounding box center [31, 11] width 17 height 12
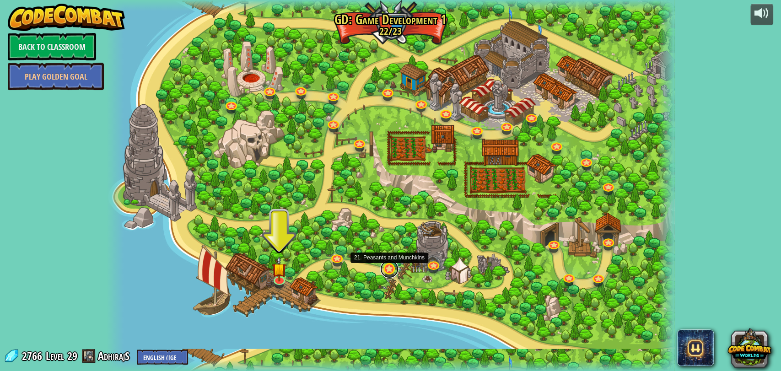
click at [390, 269] on link at bounding box center [389, 269] width 18 height 18
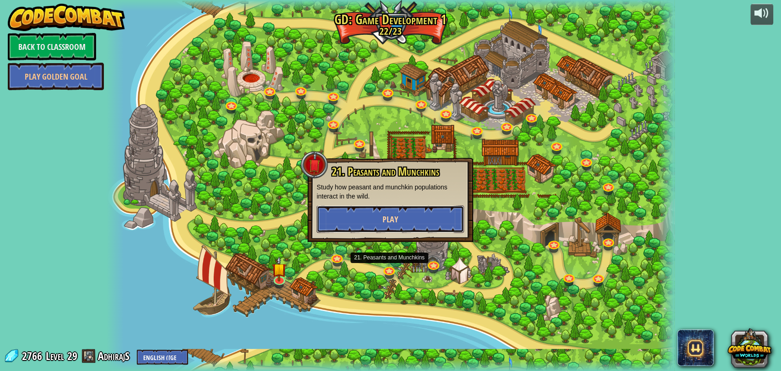
click at [388, 226] on button "Play" at bounding box center [390, 218] width 147 height 27
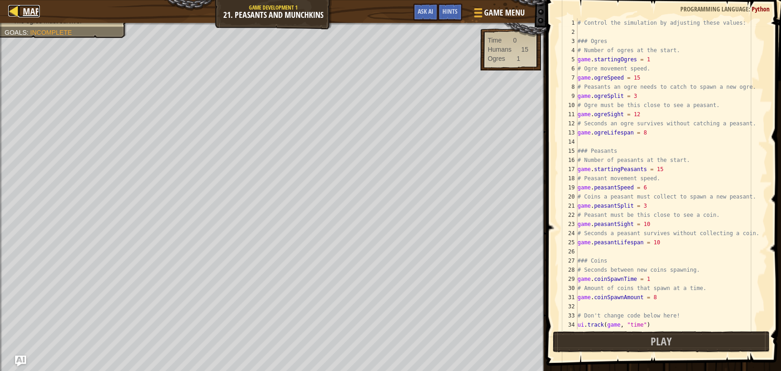
click at [24, 11] on span "Map" at bounding box center [31, 11] width 17 height 12
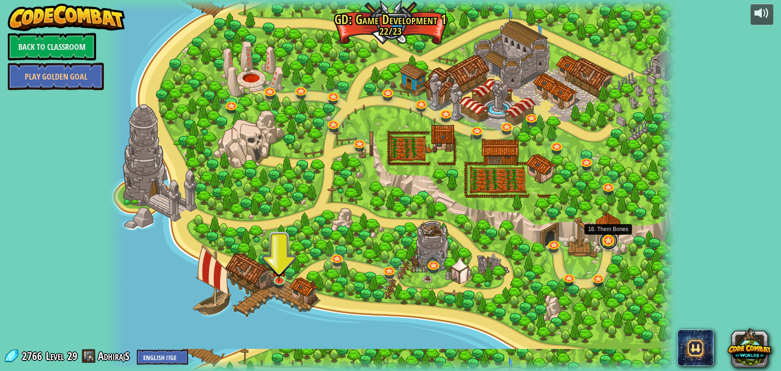
click at [603, 242] on link at bounding box center [608, 241] width 18 height 18
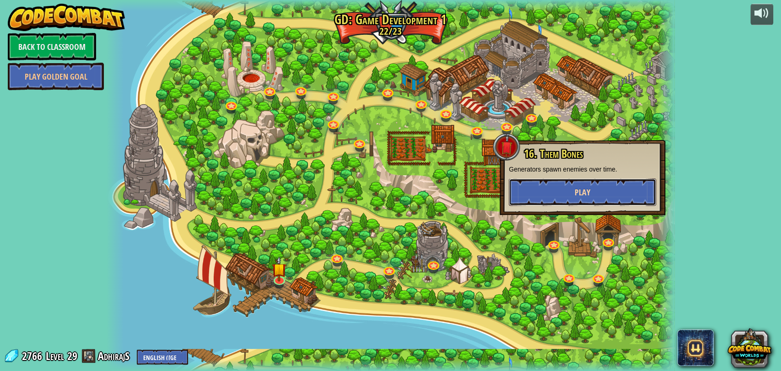
click at [588, 188] on span "Play" at bounding box center [583, 192] width 16 height 11
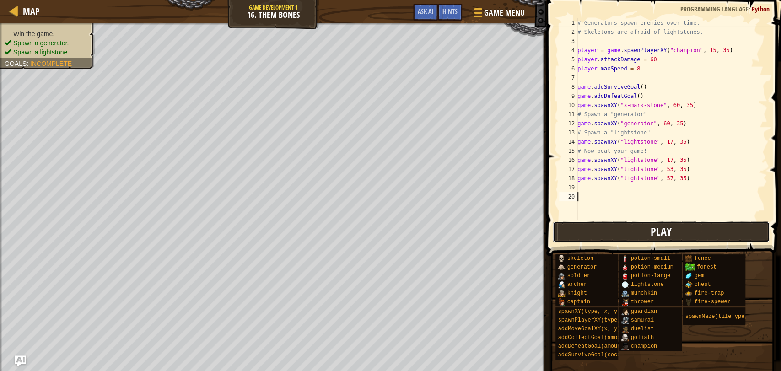
click at [641, 234] on button "Play" at bounding box center [661, 231] width 217 height 21
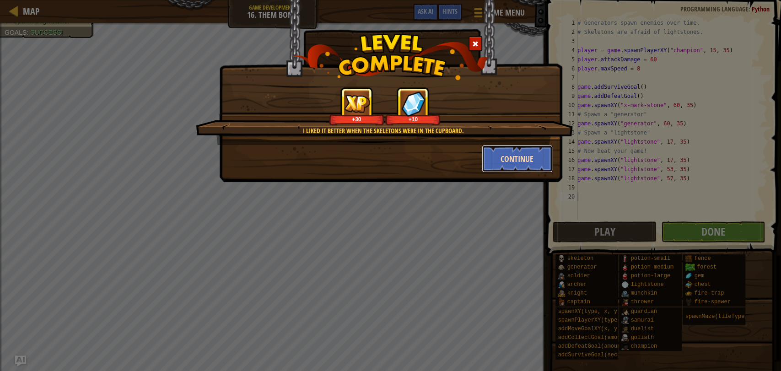
click at [534, 164] on button "Continue" at bounding box center [517, 158] width 71 height 27
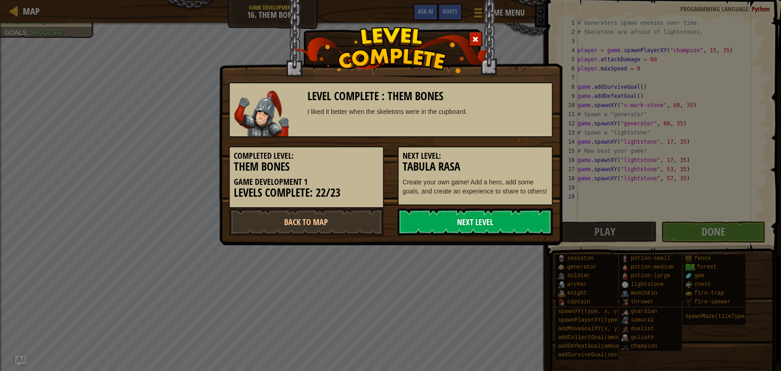
click at [476, 229] on link "Next Level" at bounding box center [475, 221] width 155 height 27
